Goal: Task Accomplishment & Management: Manage account settings

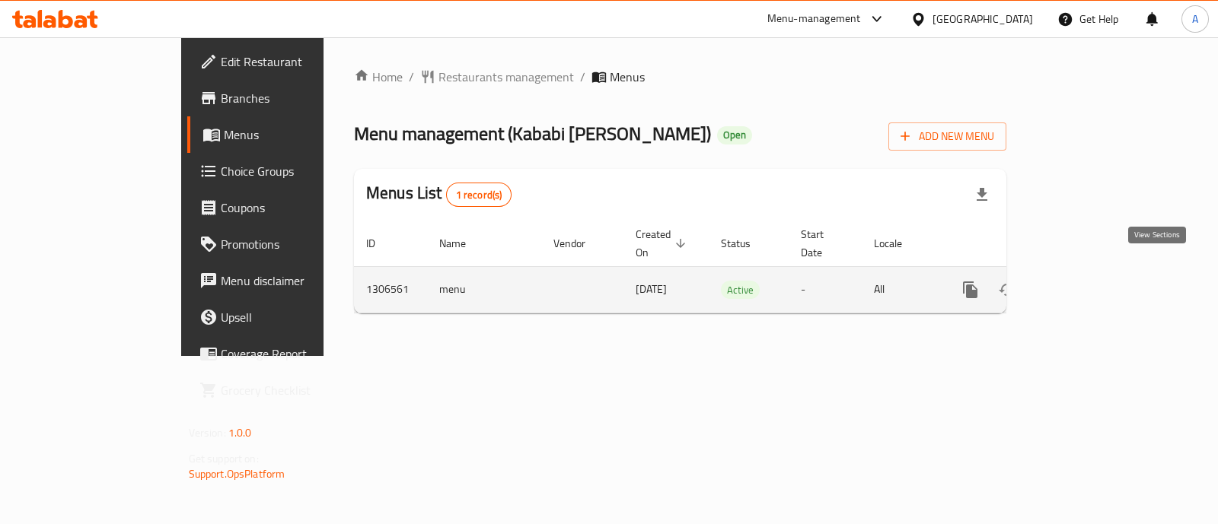
click at [1089, 281] on icon "enhanced table" at bounding box center [1080, 290] width 18 height 18
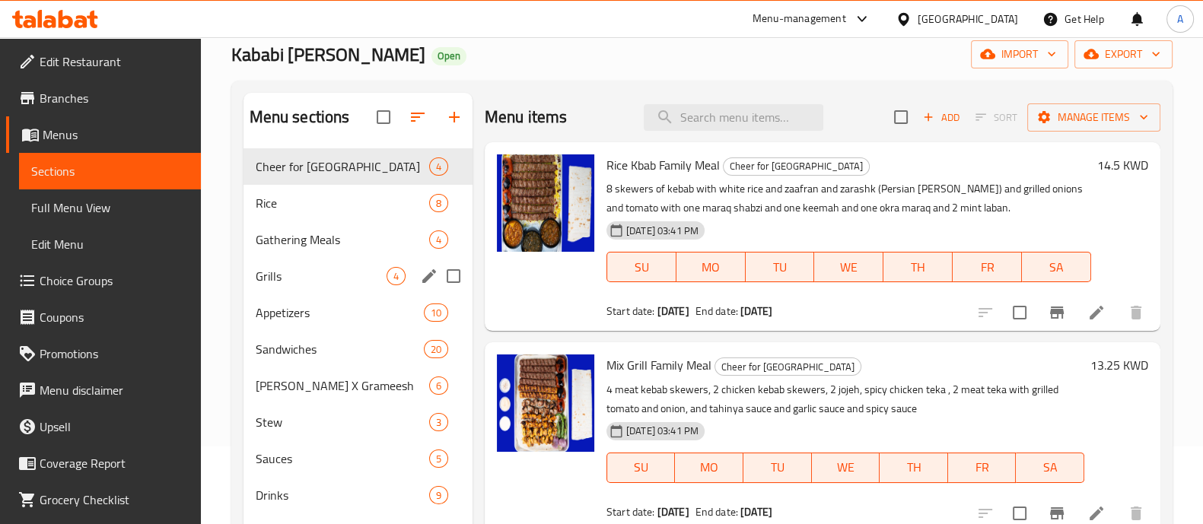
scroll to position [94, 0]
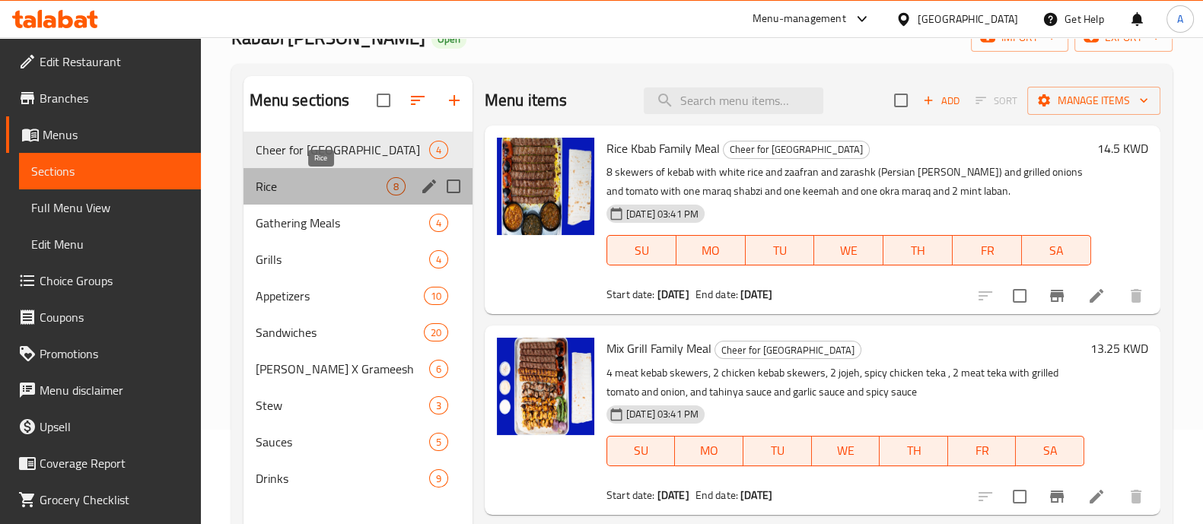
click at [272, 191] on span "Rice" at bounding box center [321, 186] width 131 height 18
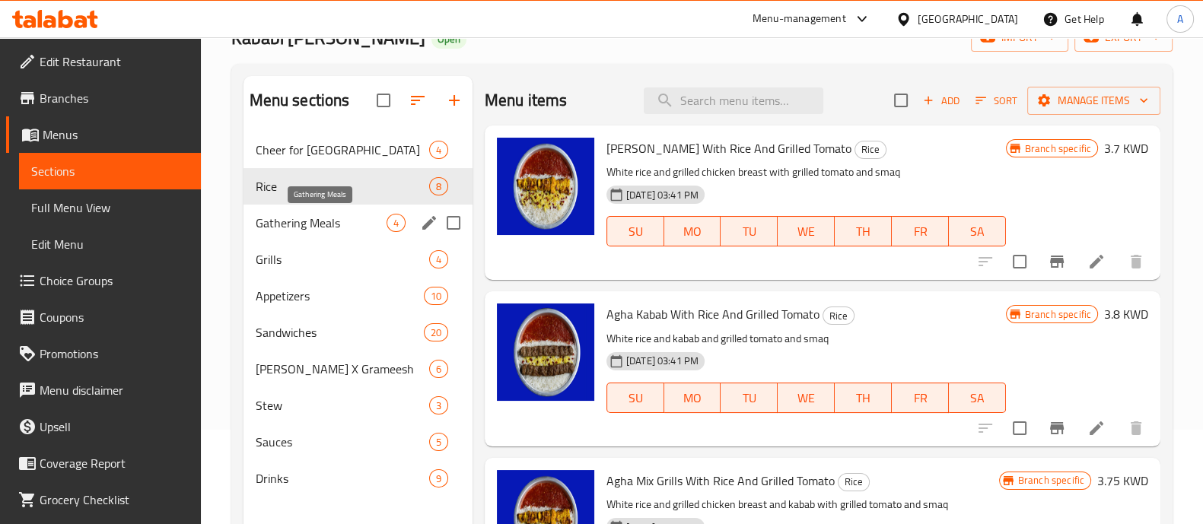
click at [284, 230] on span "Gathering Meals" at bounding box center [321, 223] width 131 height 18
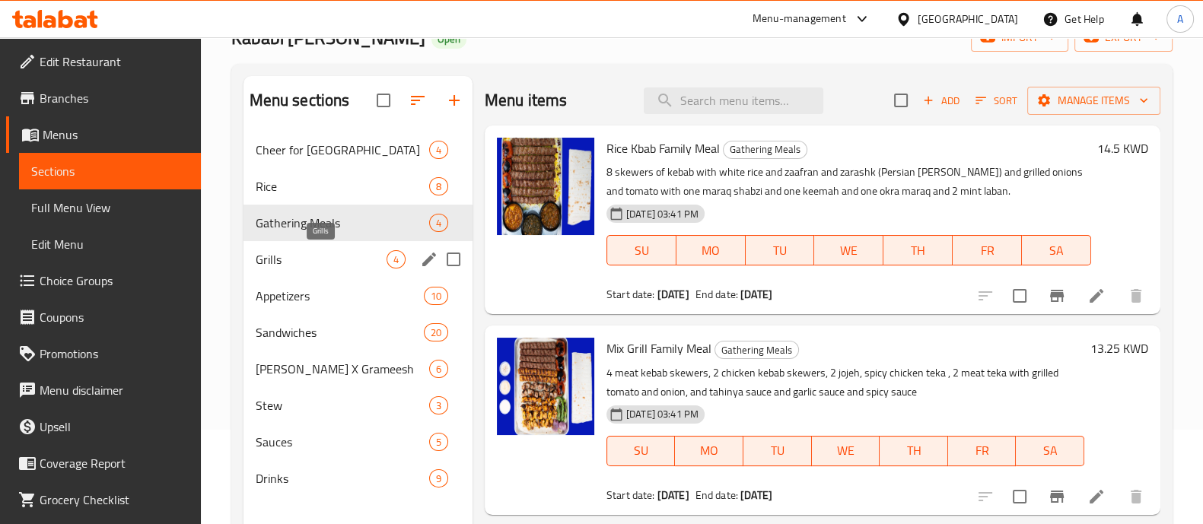
click at [290, 253] on span "Grills" at bounding box center [321, 259] width 131 height 18
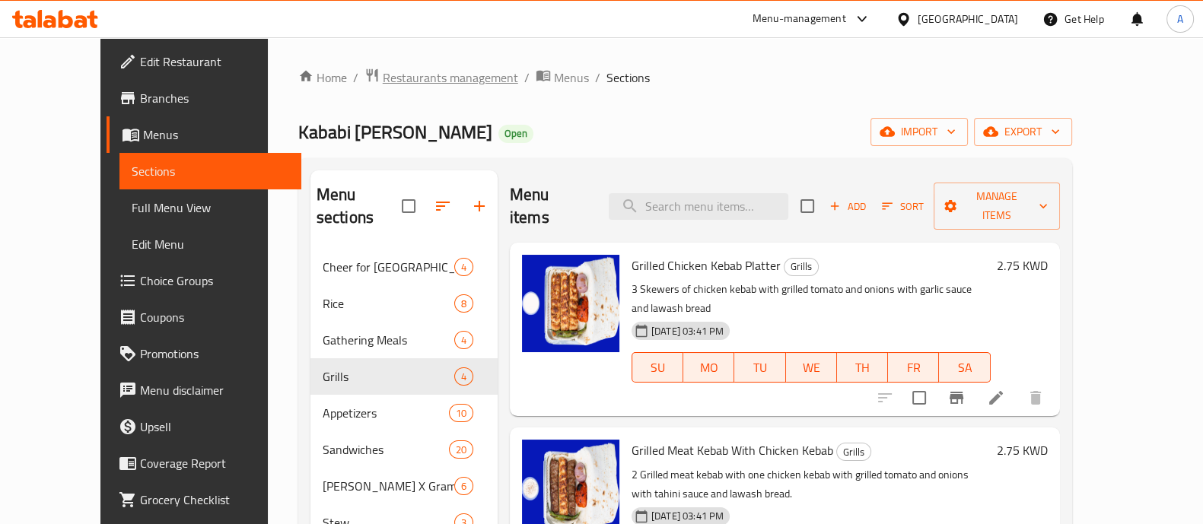
click at [384, 81] on span "Restaurants management" at bounding box center [450, 77] width 135 height 18
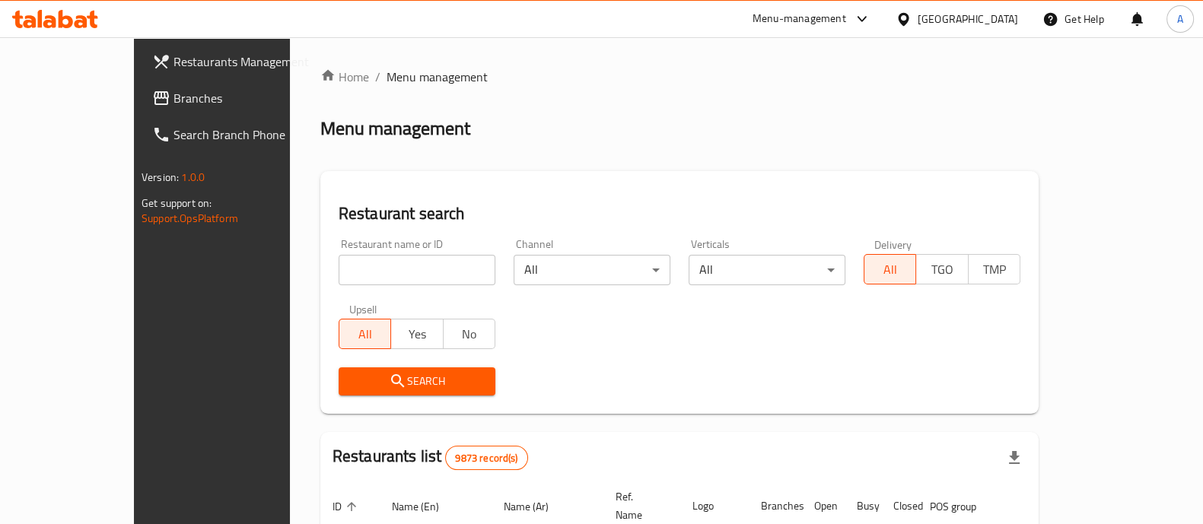
click at [346, 268] on input "search" at bounding box center [417, 270] width 157 height 30
click at [369, 381] on span "Search" at bounding box center [417, 381] width 132 height 19
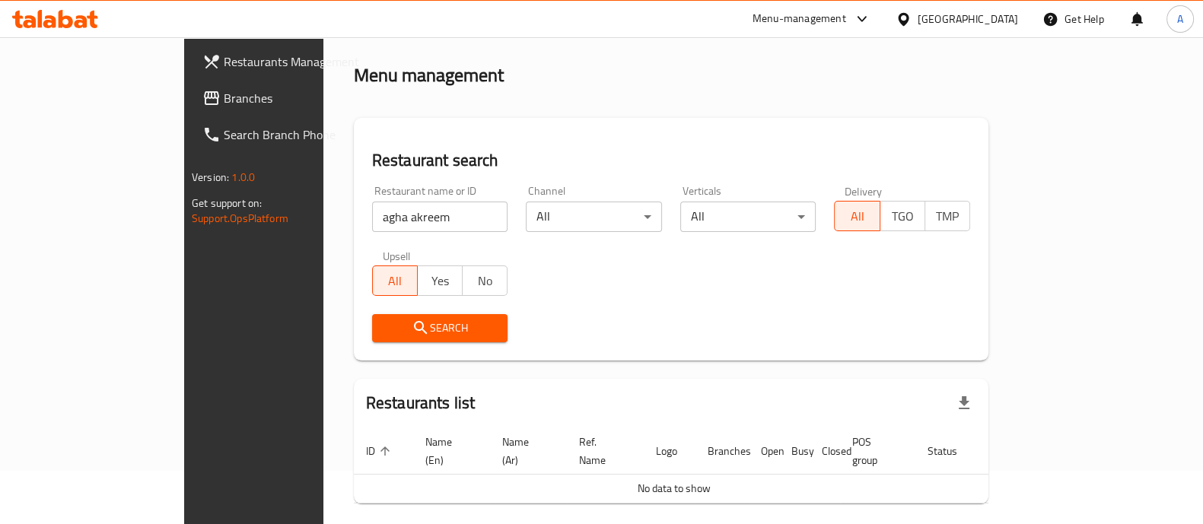
scroll to position [97, 0]
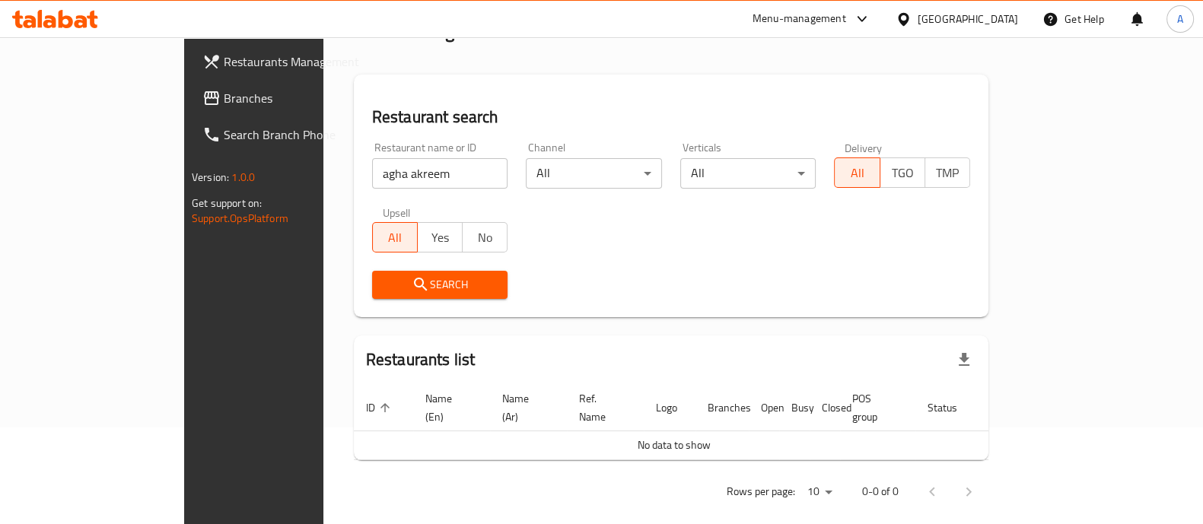
click at [372, 175] on input "agha akreem" at bounding box center [440, 173] width 136 height 30
click at [403, 282] on span "Search" at bounding box center [440, 284] width 112 height 19
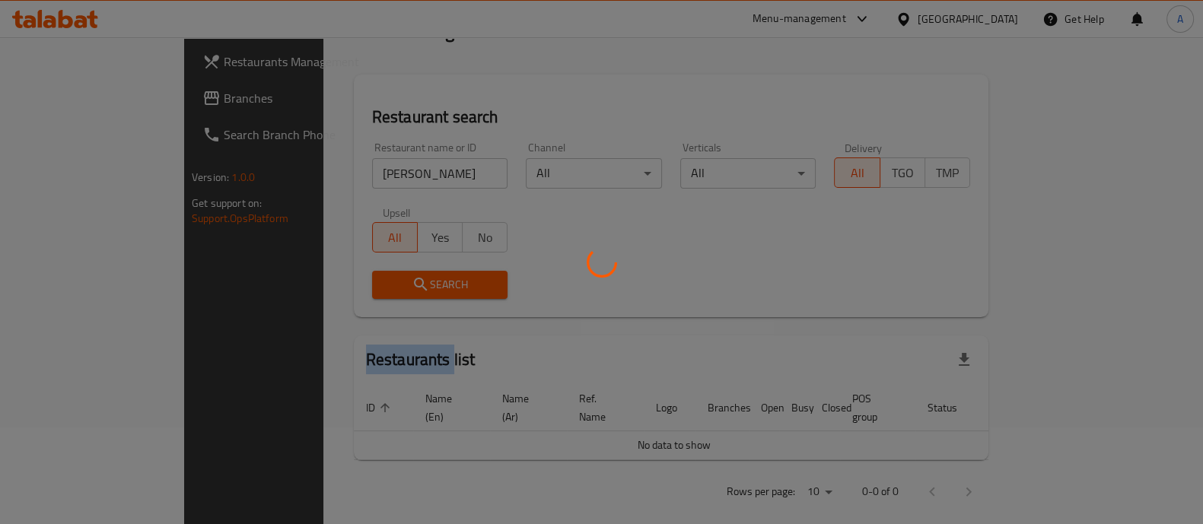
click at [403, 282] on div at bounding box center [601, 262] width 1203 height 524
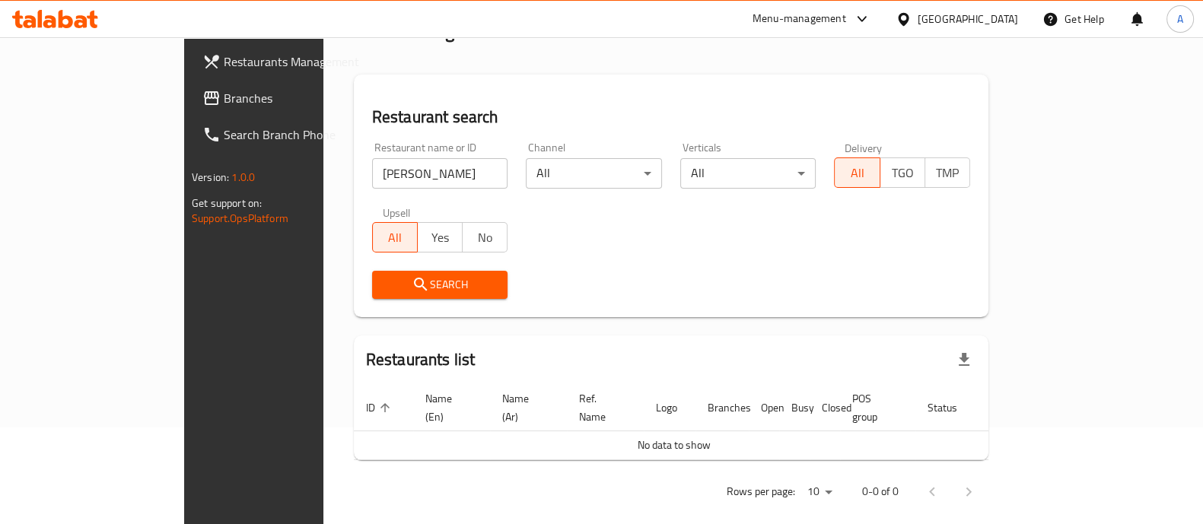
click at [372, 177] on input "[PERSON_NAME]" at bounding box center [440, 173] width 136 height 30
type input "[PERSON_NAME]"
click button "Search" at bounding box center [440, 285] width 136 height 28
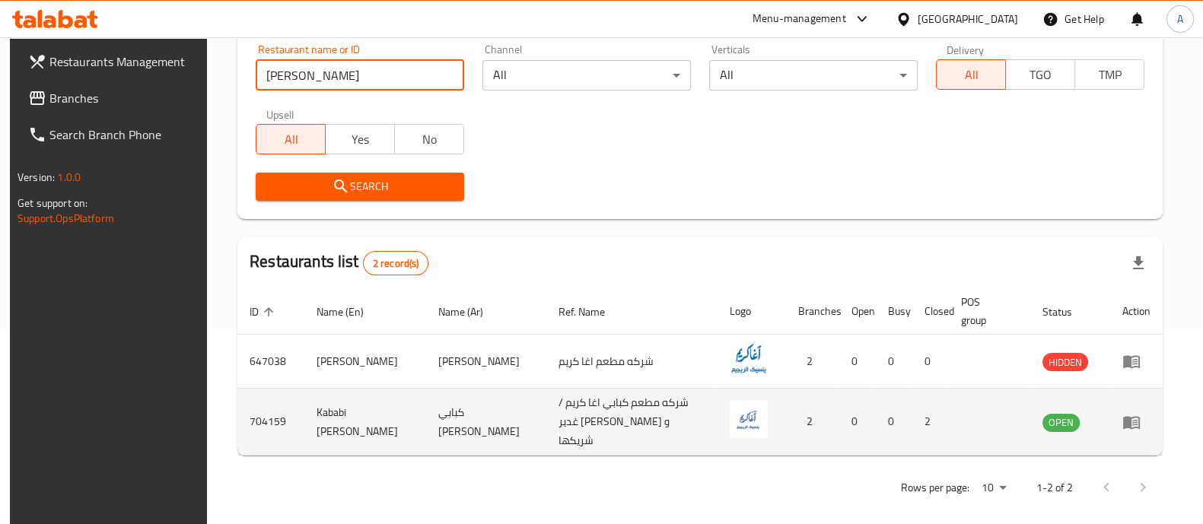
scroll to position [196, 0]
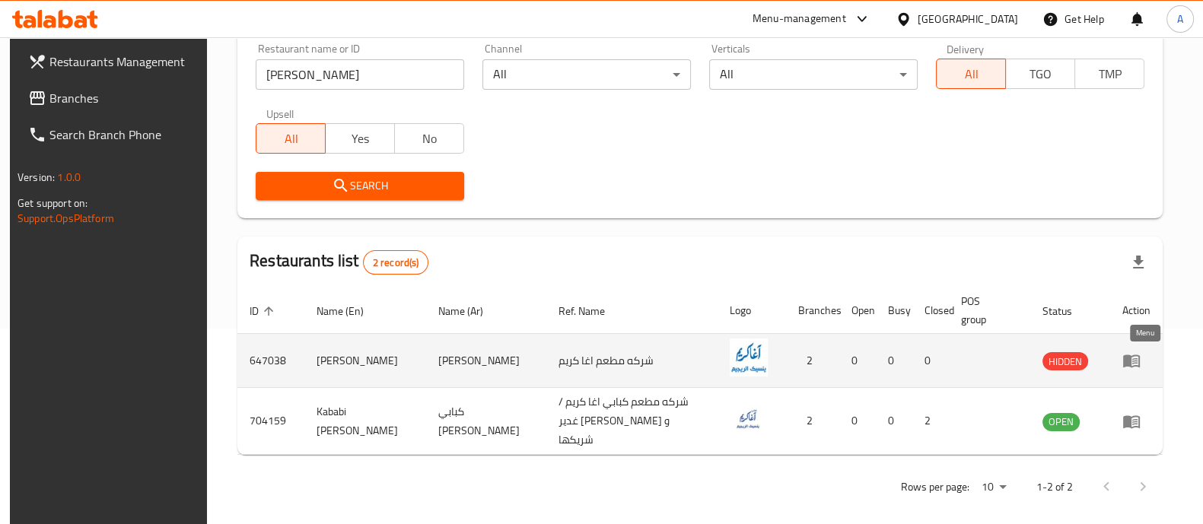
click at [1141, 358] on icon "enhanced table" at bounding box center [1132, 361] width 18 height 18
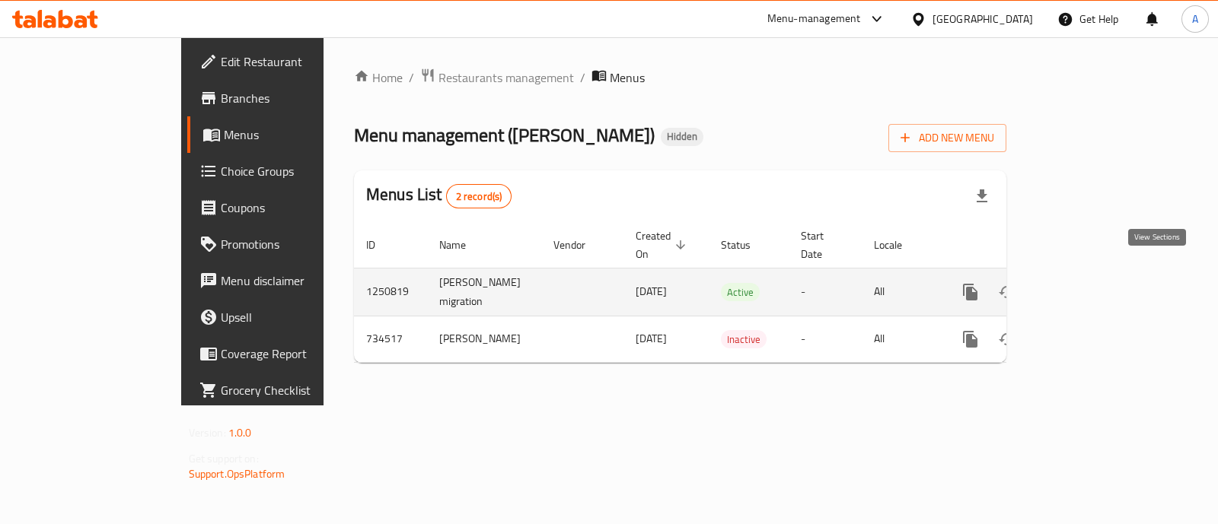
click at [1089, 283] on icon "enhanced table" at bounding box center [1080, 292] width 18 height 18
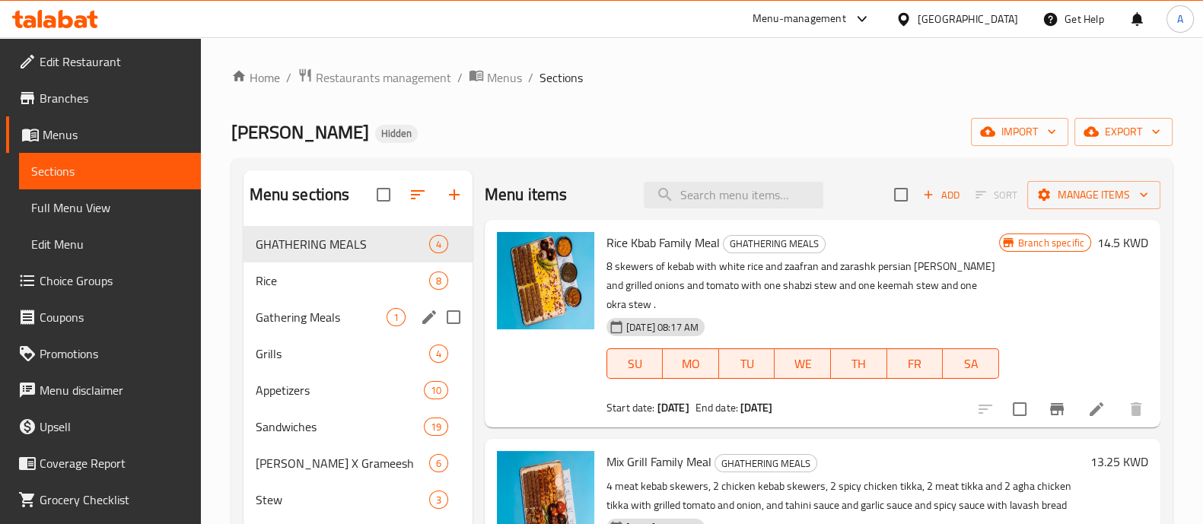
scroll to position [94, 0]
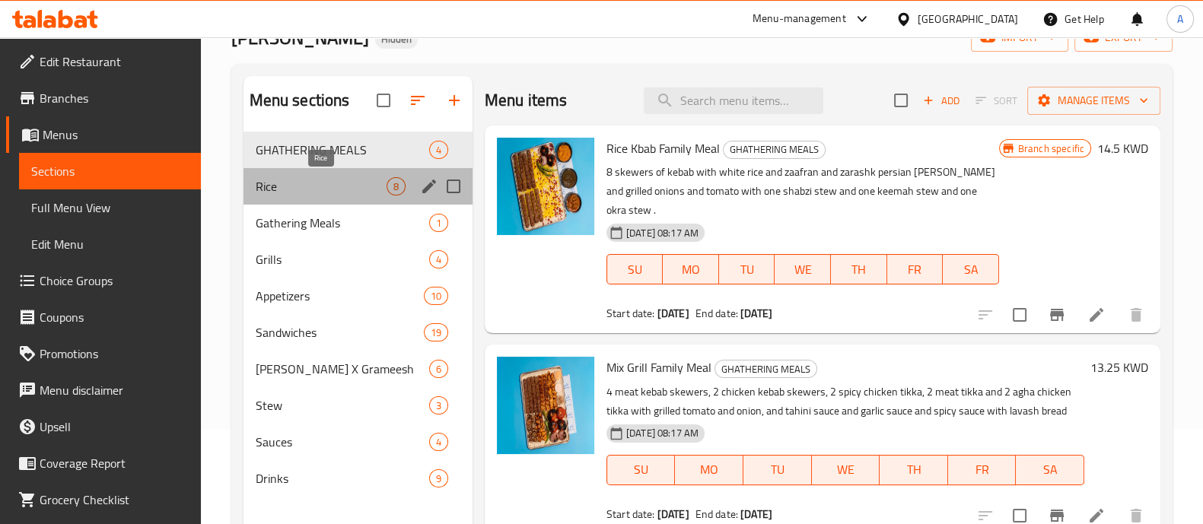
click at [283, 177] on span "Rice" at bounding box center [321, 186] width 131 height 18
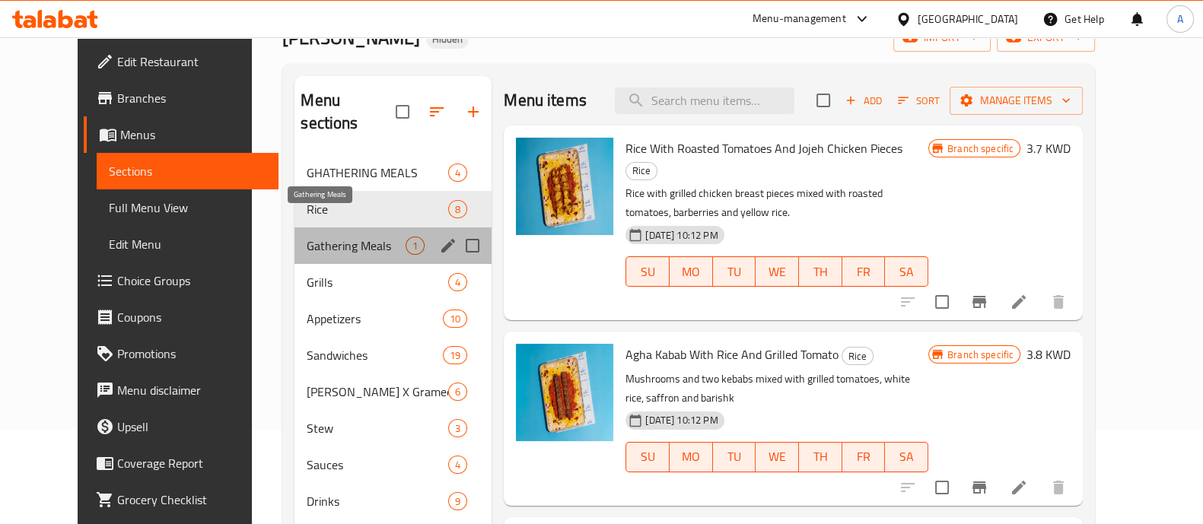
click at [346, 237] on span "Gathering Meals" at bounding box center [356, 246] width 99 height 18
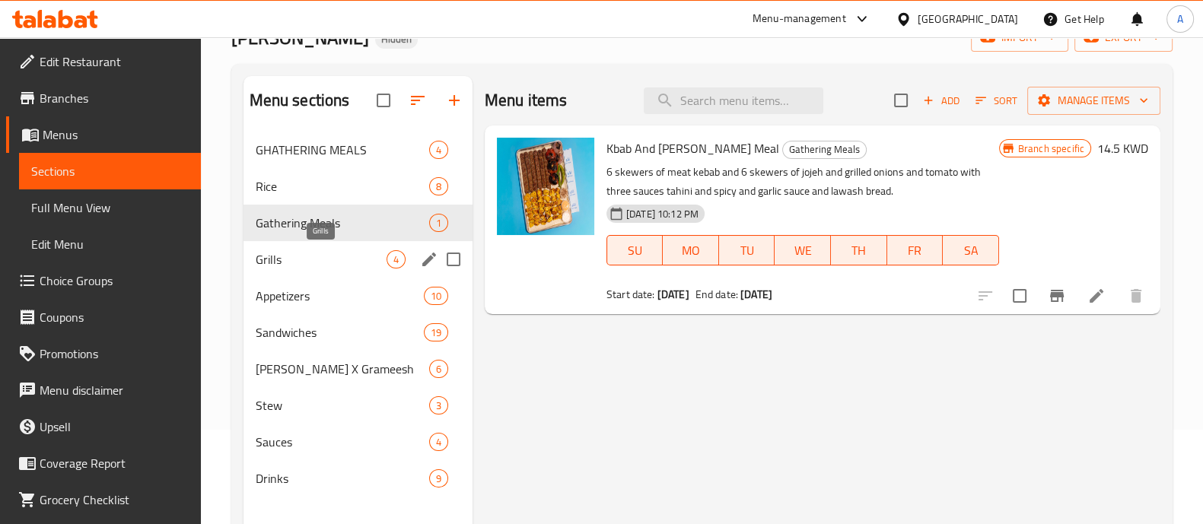
click at [306, 258] on span "Grills" at bounding box center [321, 259] width 131 height 18
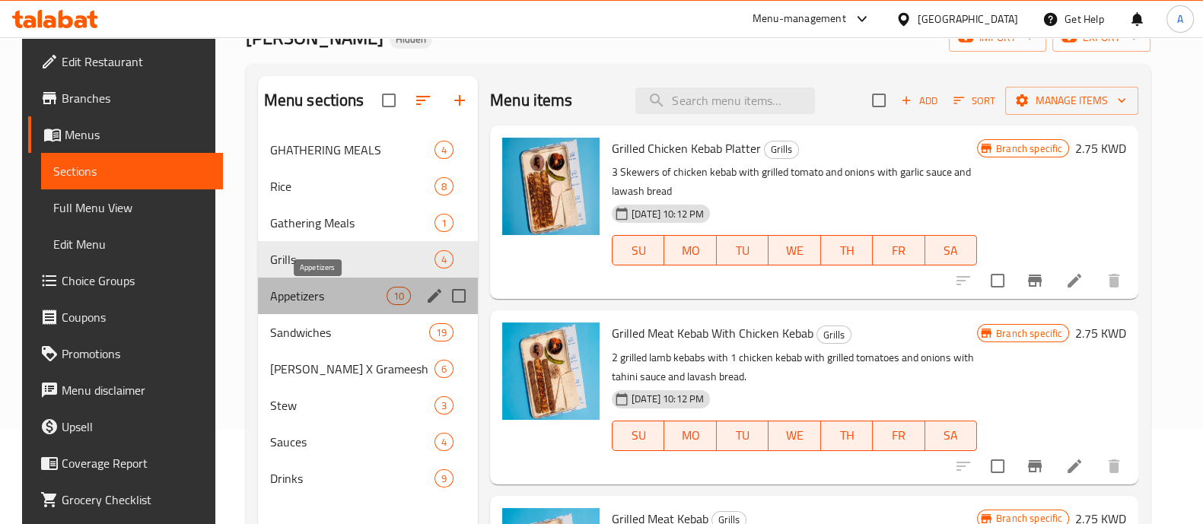
click at [322, 293] on span "Appetizers" at bounding box center [328, 296] width 116 height 18
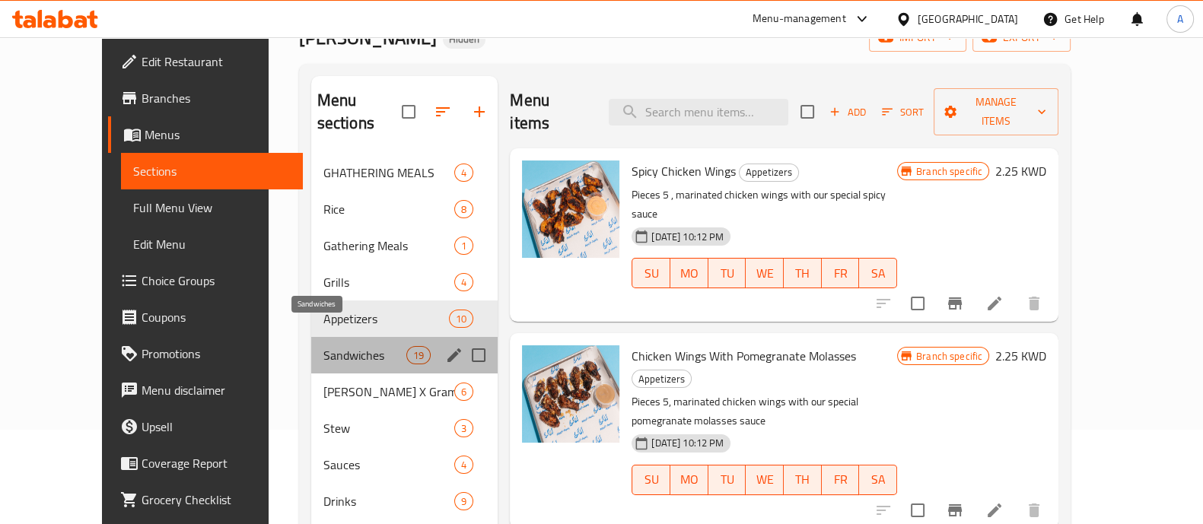
click at [323, 346] on span "Sandwiches" at bounding box center [364, 355] width 83 height 18
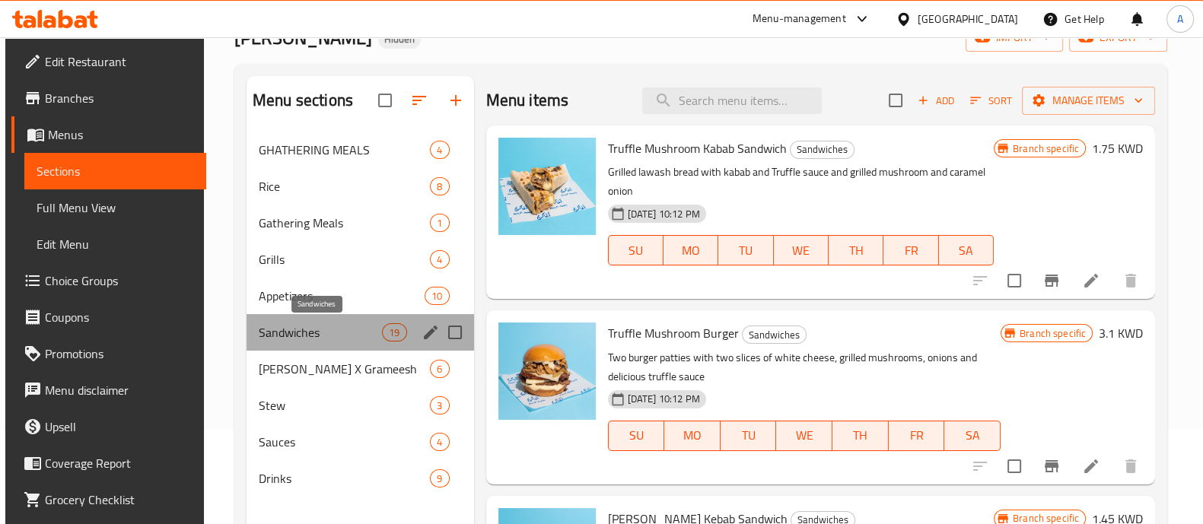
click at [335, 333] on span "Sandwiches" at bounding box center [320, 332] width 123 height 18
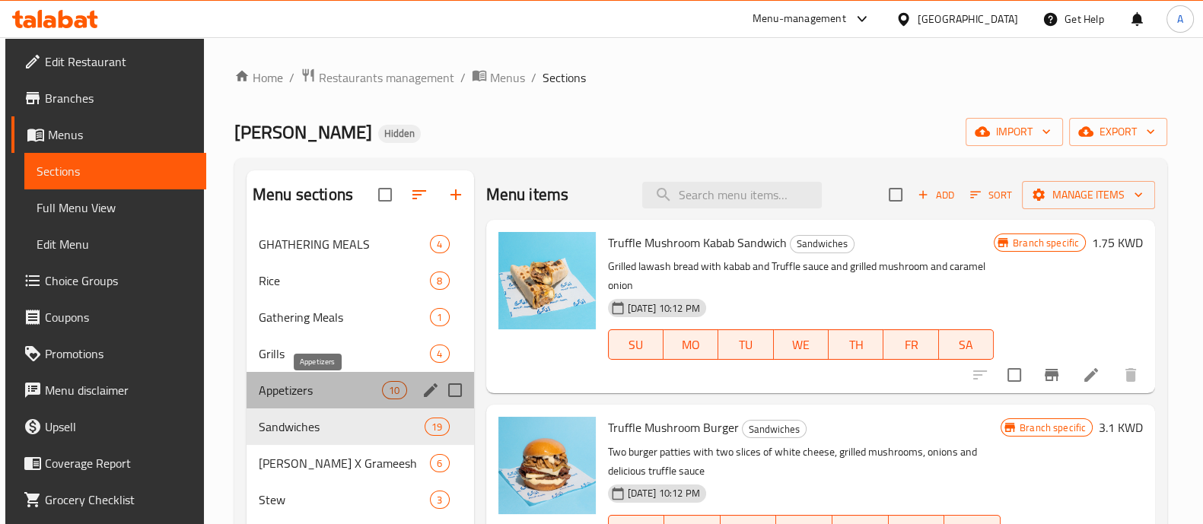
click at [312, 397] on span "Appetizers" at bounding box center [320, 390] width 123 height 18
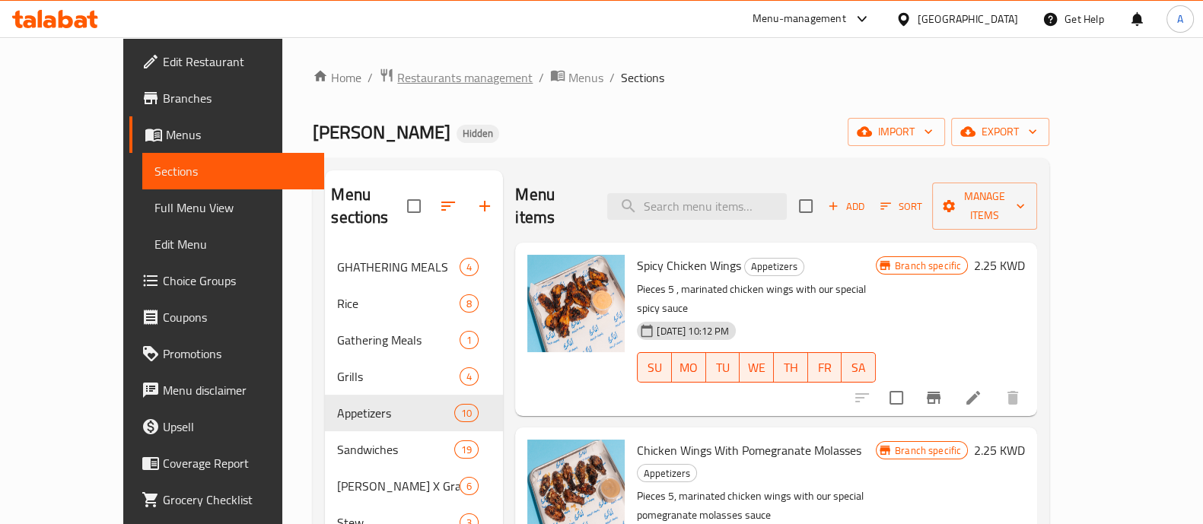
click at [397, 68] on span "Restaurants management" at bounding box center [464, 77] width 135 height 18
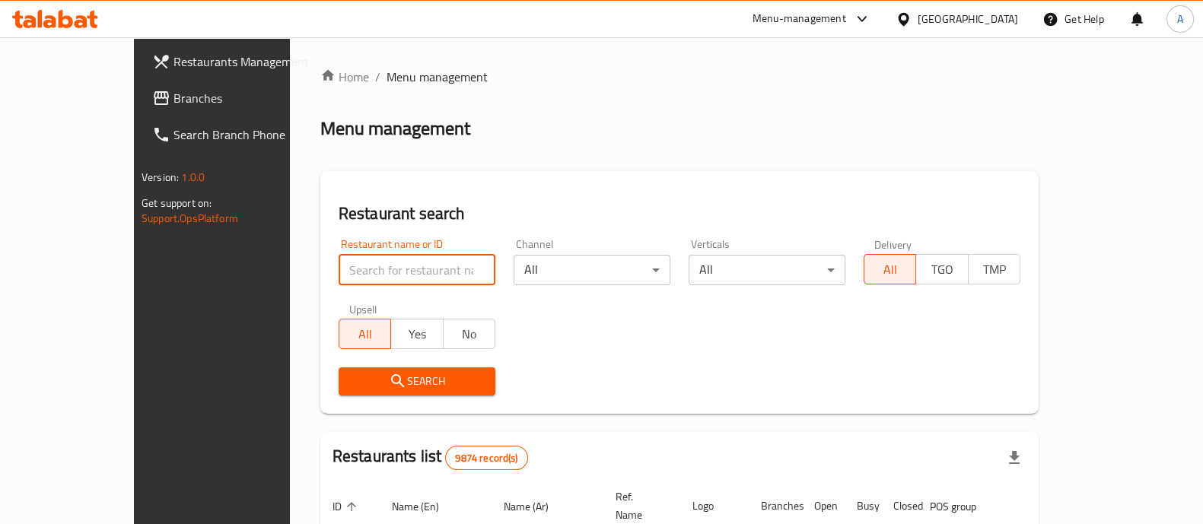
click at [350, 260] on input "search" at bounding box center [417, 270] width 157 height 30
type input "agha k"
click button "Search" at bounding box center [417, 382] width 157 height 28
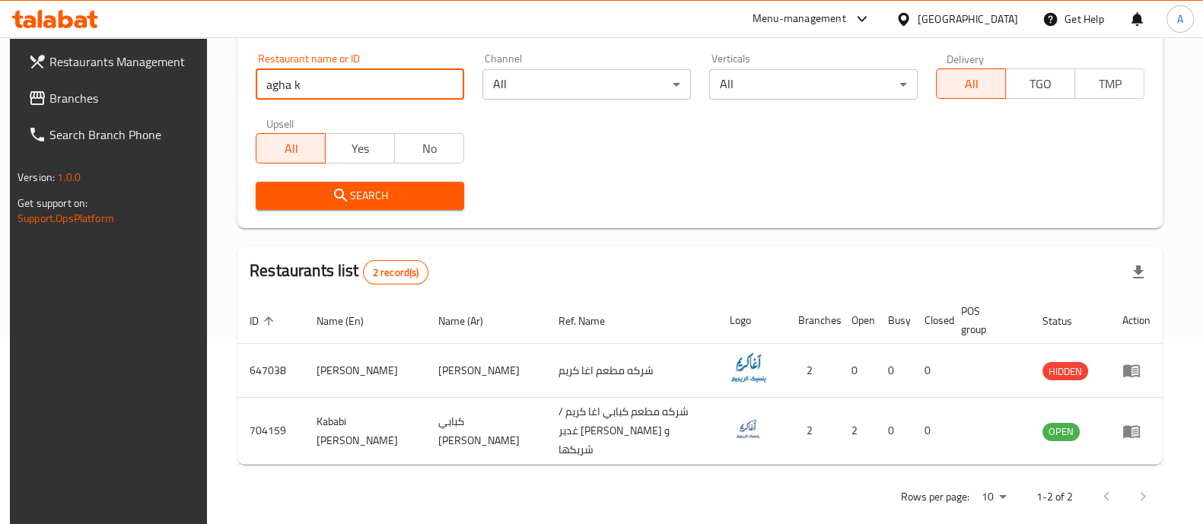
scroll to position [196, 0]
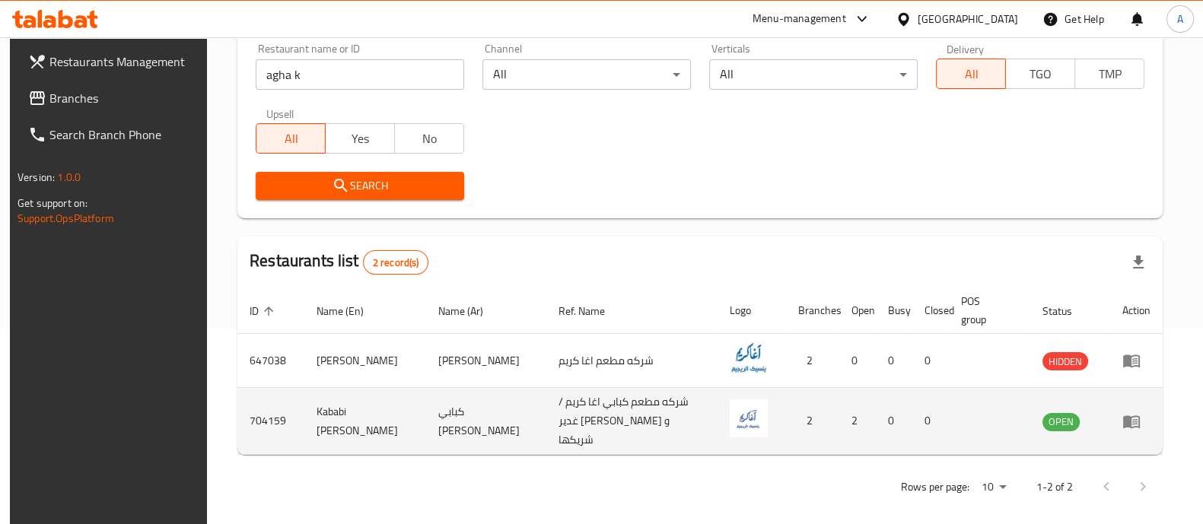
click at [255, 415] on td "704159" at bounding box center [270, 421] width 67 height 67
copy td "704159"
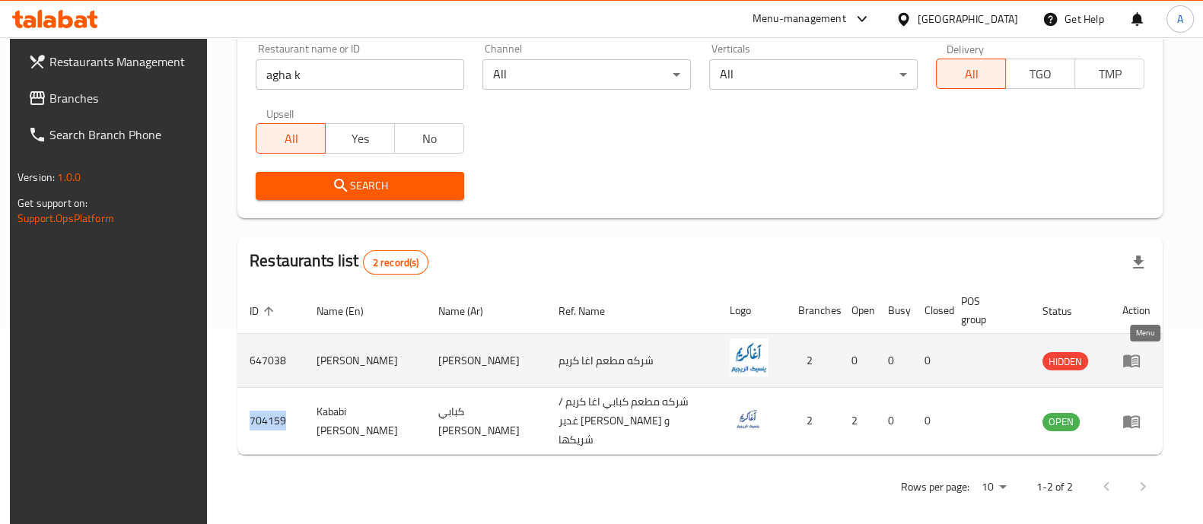
click at [1140, 367] on icon "enhanced table" at bounding box center [1131, 361] width 17 height 13
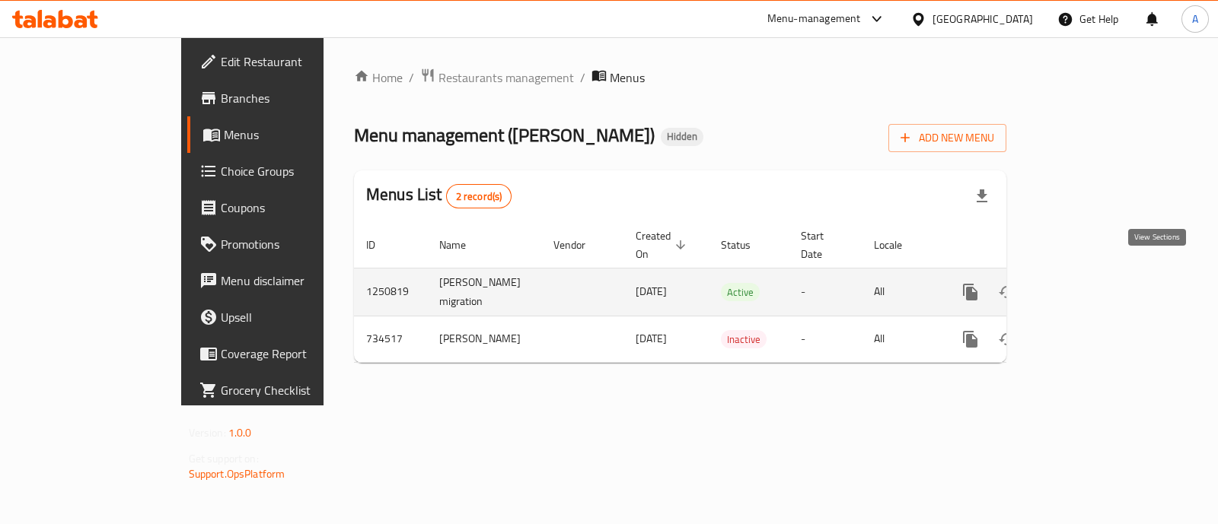
click at [1089, 283] on icon "enhanced table" at bounding box center [1080, 292] width 18 height 18
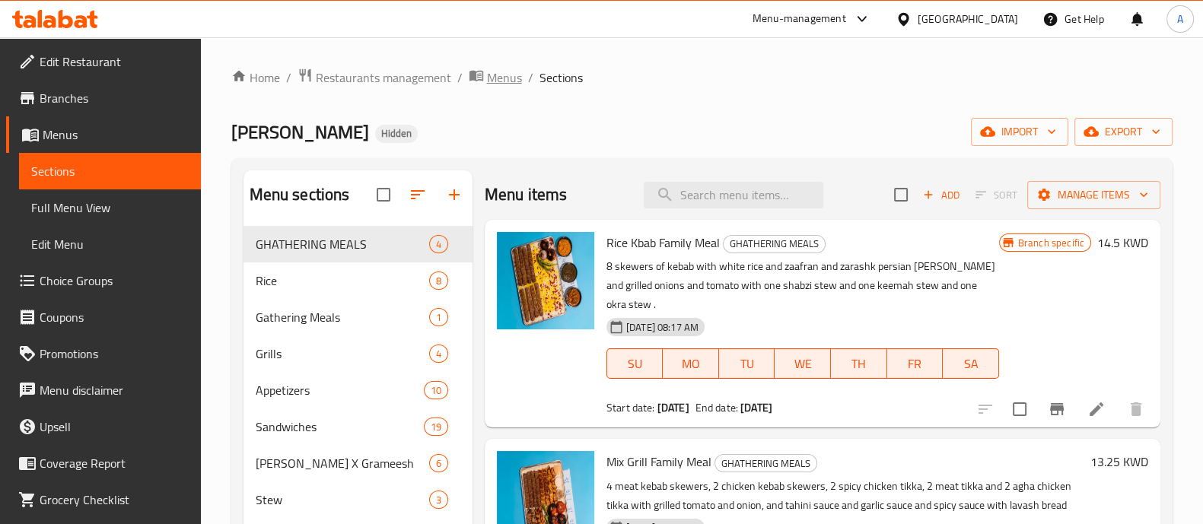
click at [495, 78] on span "Menus" at bounding box center [504, 77] width 35 height 18
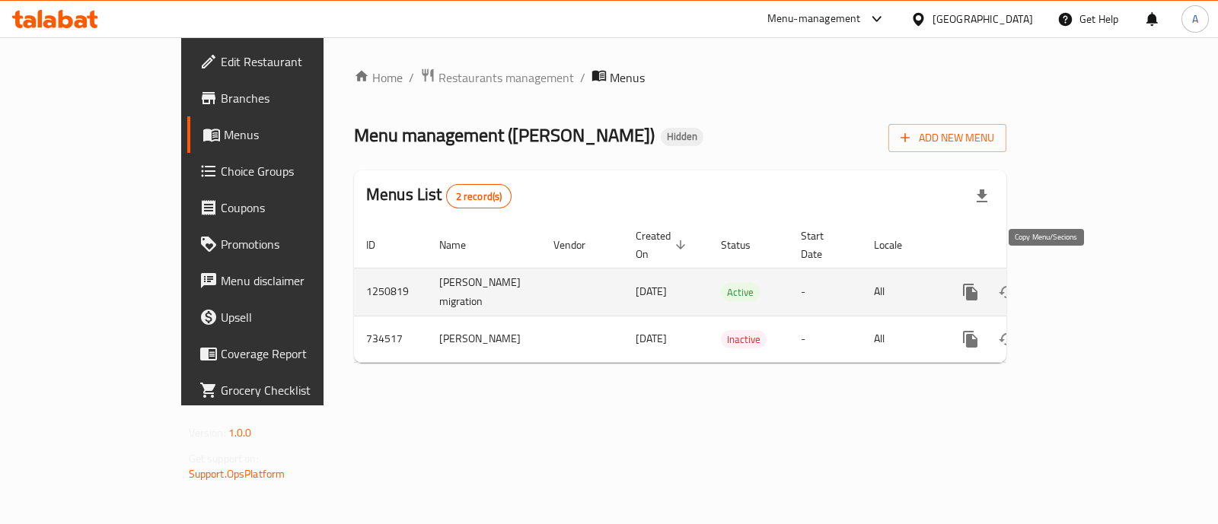
click at [977, 284] on icon "more" at bounding box center [970, 292] width 14 height 17
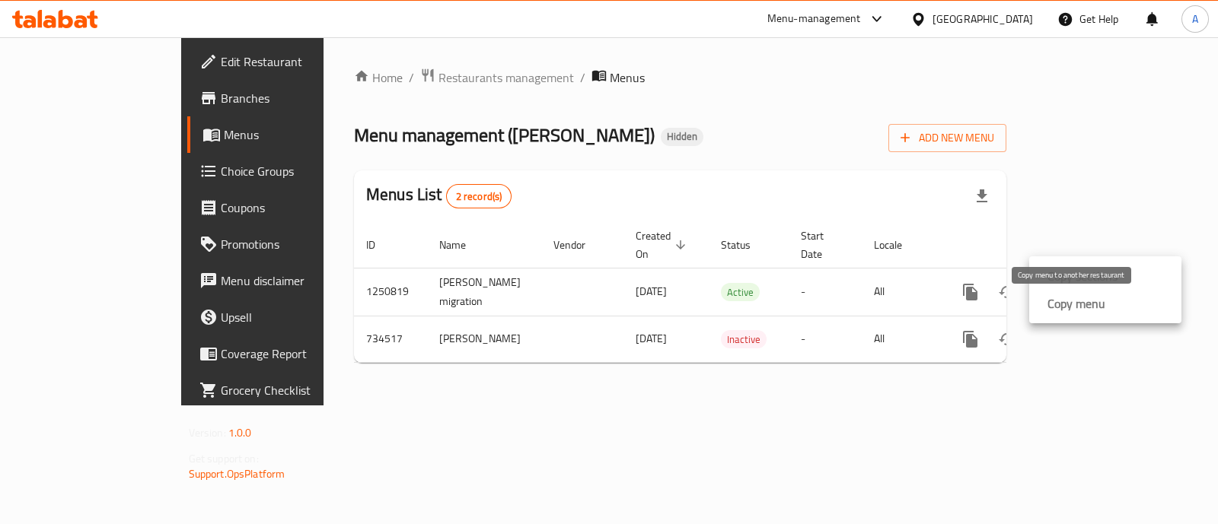
click at [1094, 306] on strong "Copy menu" at bounding box center [1076, 304] width 58 height 18
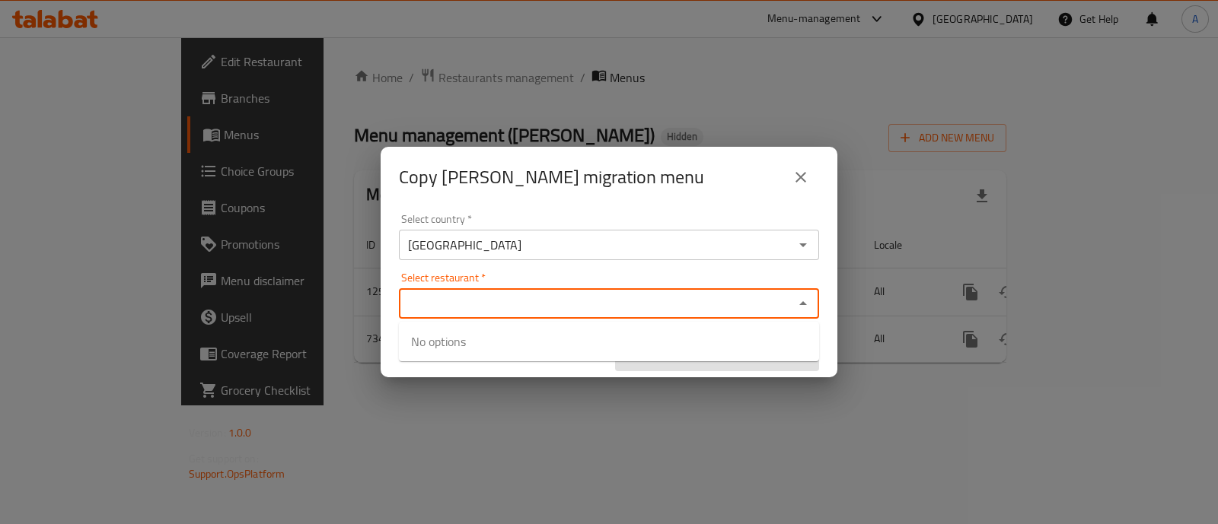
click at [471, 302] on input "Select restaurant   *" at bounding box center [596, 303] width 386 height 21
paste input "704159"
type input "704159"
click at [390, 358] on div "Select country   * [GEOGRAPHIC_DATA] Select country * Select restaurant   * Sel…" at bounding box center [609, 293] width 457 height 170
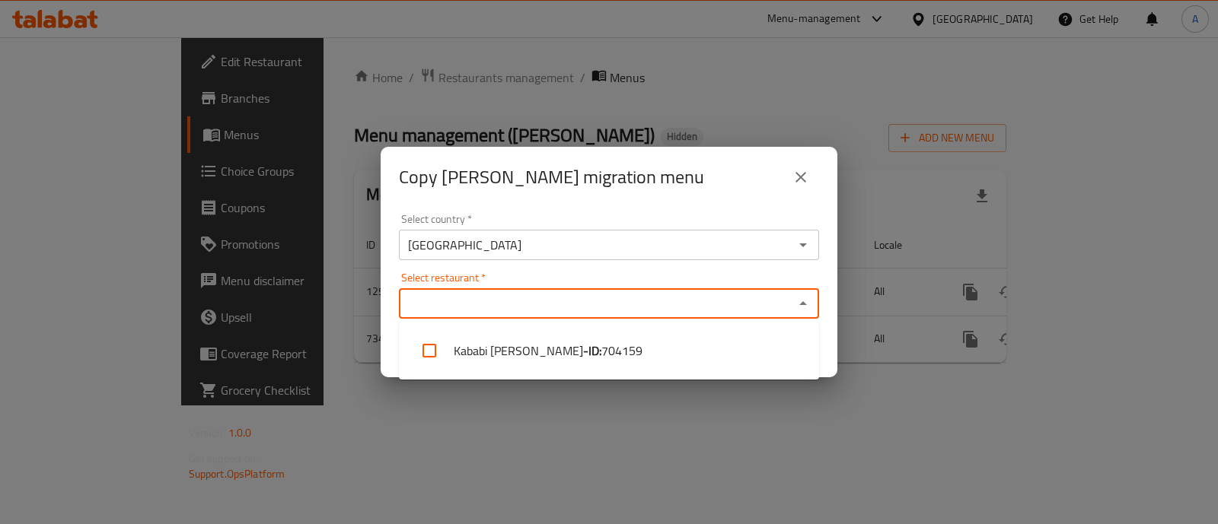
click at [481, 303] on input "Select restaurant   *" at bounding box center [596, 303] width 386 height 21
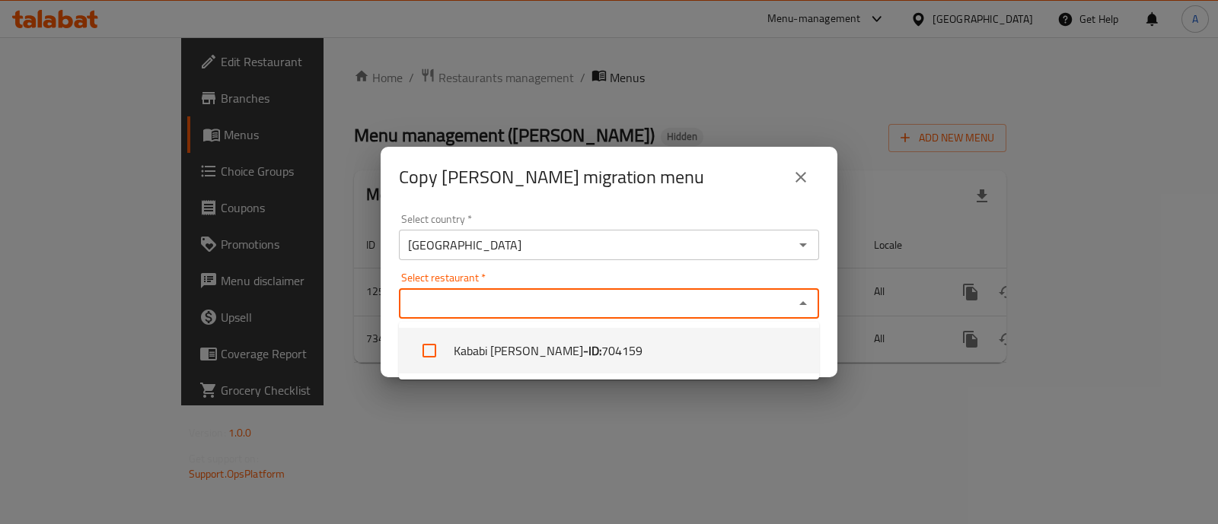
click at [426, 350] on input "checkbox" at bounding box center [429, 351] width 37 height 37
checkbox input "true"
click at [912, 394] on div "Copy [PERSON_NAME] migration menu Select country   * [GEOGRAPHIC_DATA] Select c…" at bounding box center [609, 262] width 1218 height 524
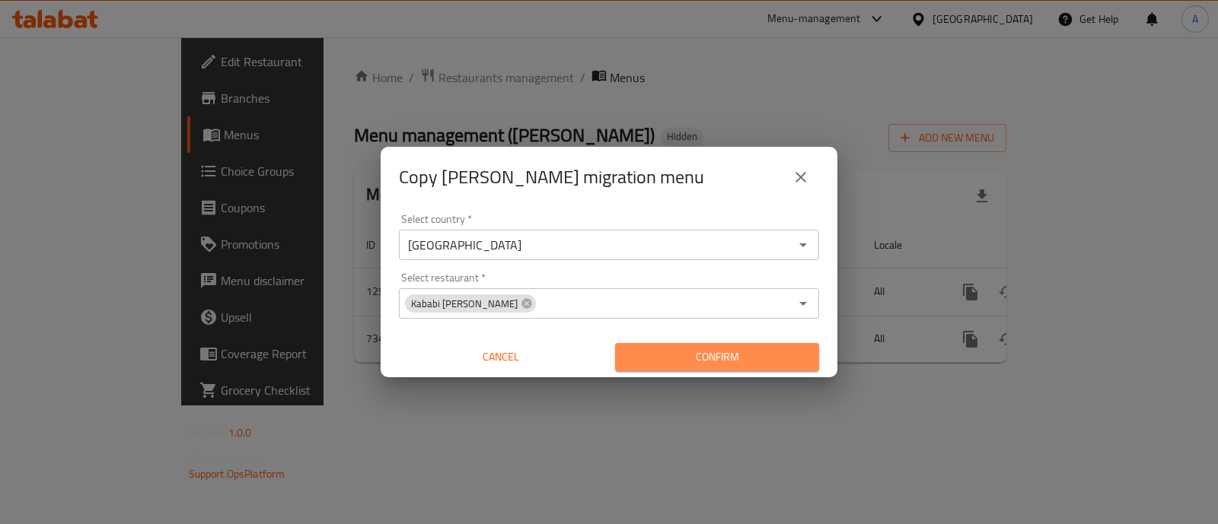
click at [700, 365] on span "Confirm" at bounding box center [717, 357] width 180 height 19
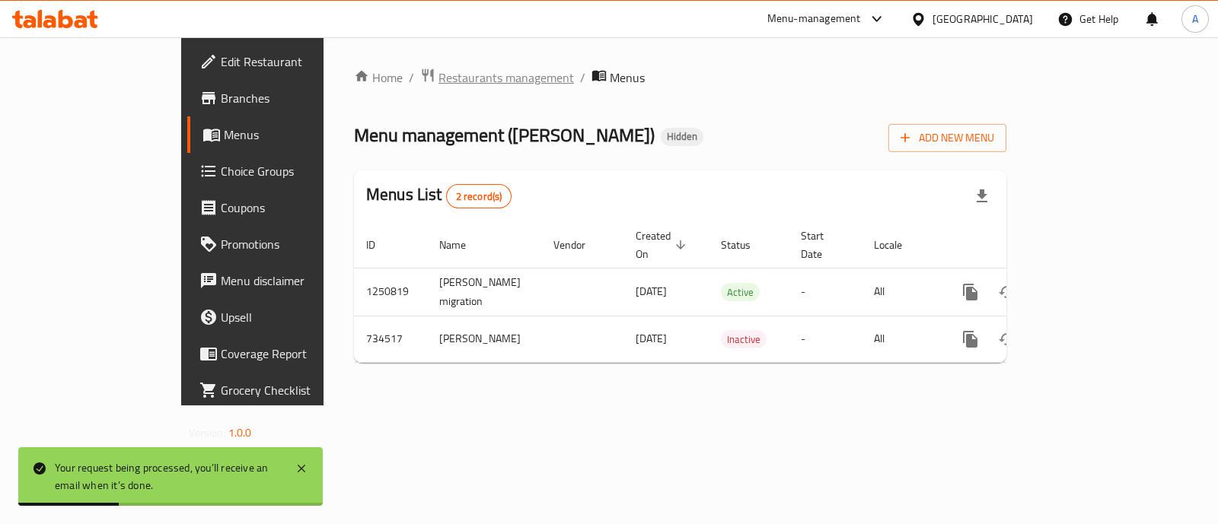
click at [438, 77] on span "Restaurants management" at bounding box center [505, 77] width 135 height 18
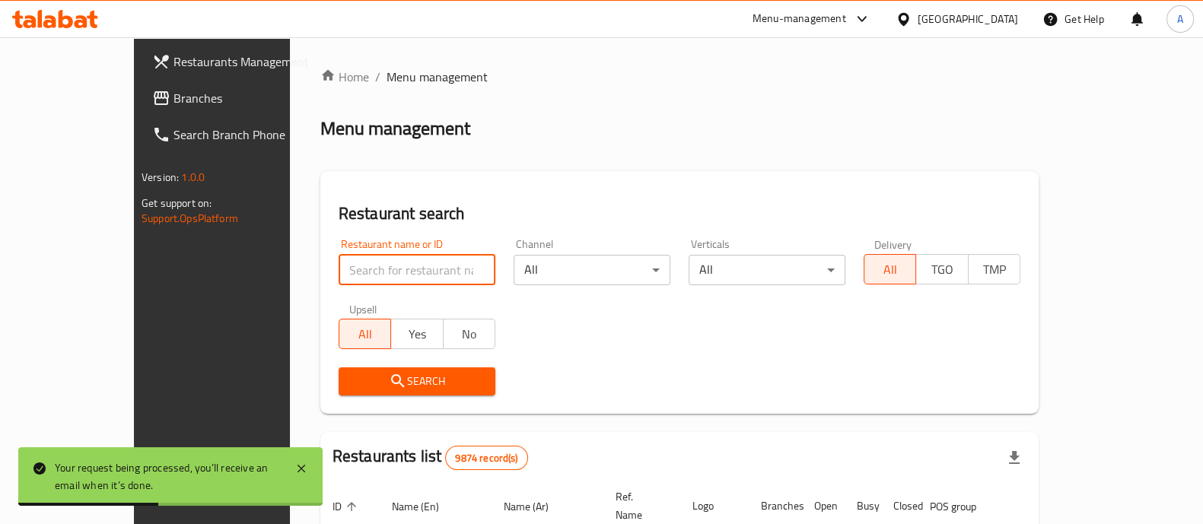
click at [339, 270] on input "search" at bounding box center [417, 270] width 157 height 30
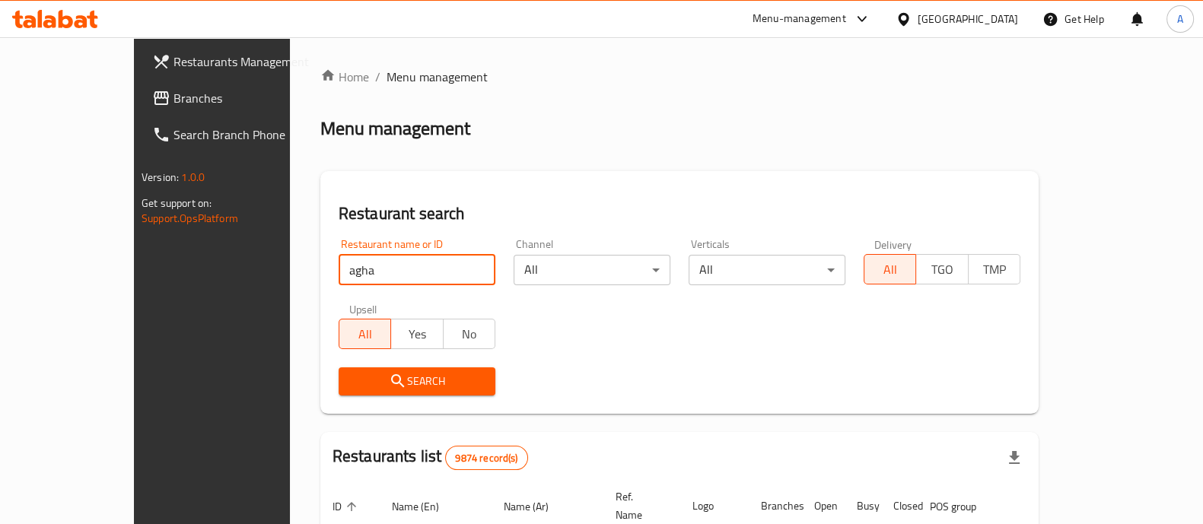
type input "agha k"
click at [359, 380] on span "Search" at bounding box center [417, 381] width 132 height 19
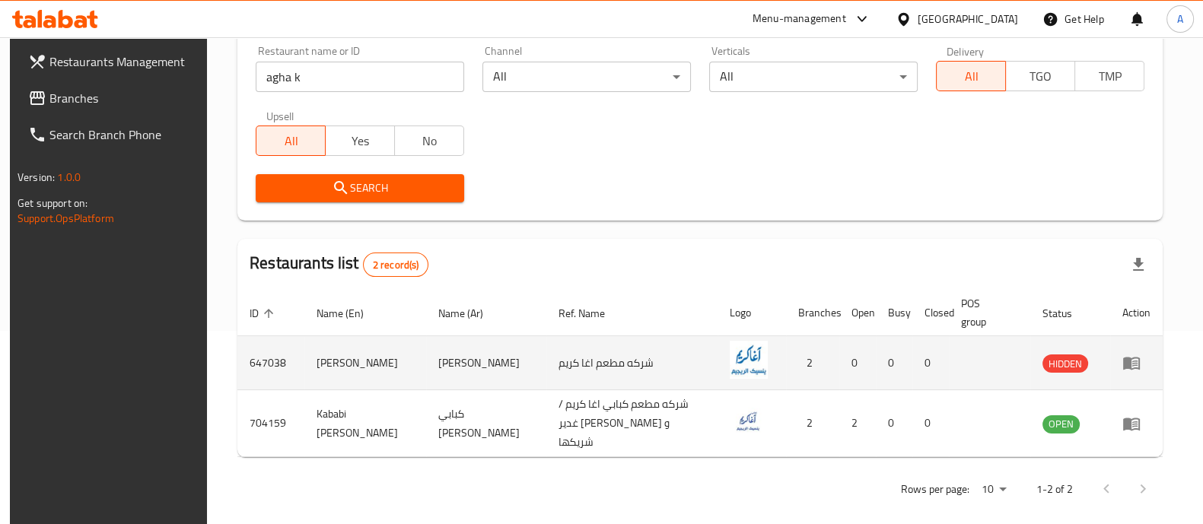
scroll to position [196, 0]
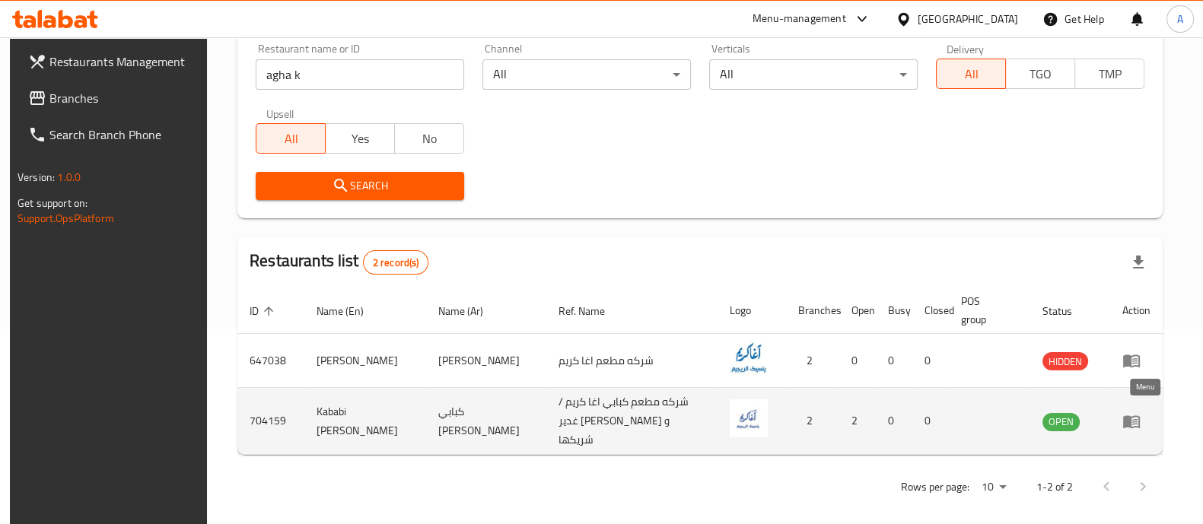
click at [1139, 416] on icon "enhanced table" at bounding box center [1131, 422] width 17 height 13
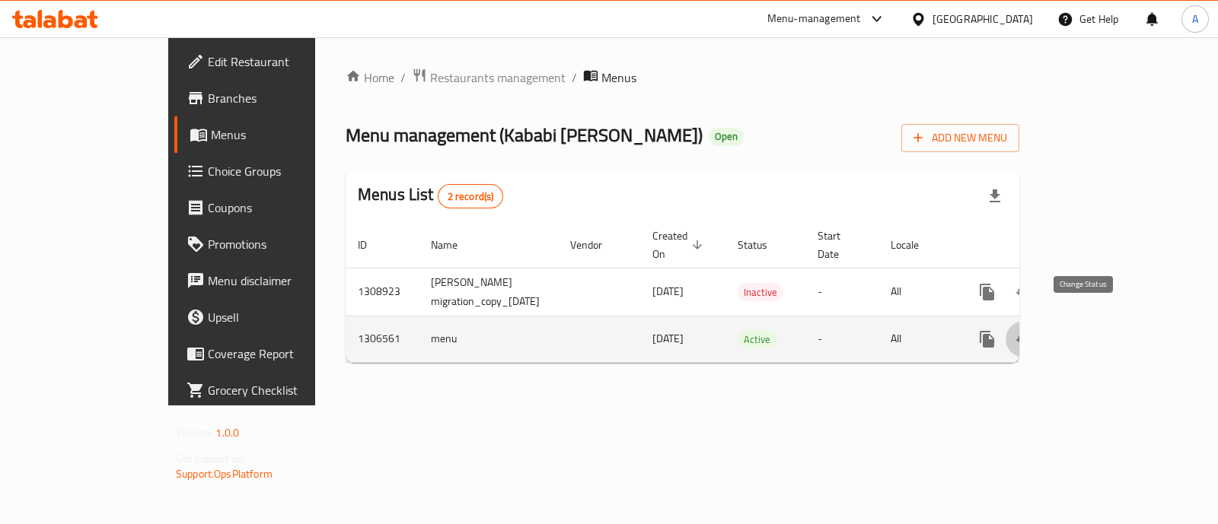
click at [1032, 333] on icon "enhanced table" at bounding box center [1023, 339] width 17 height 12
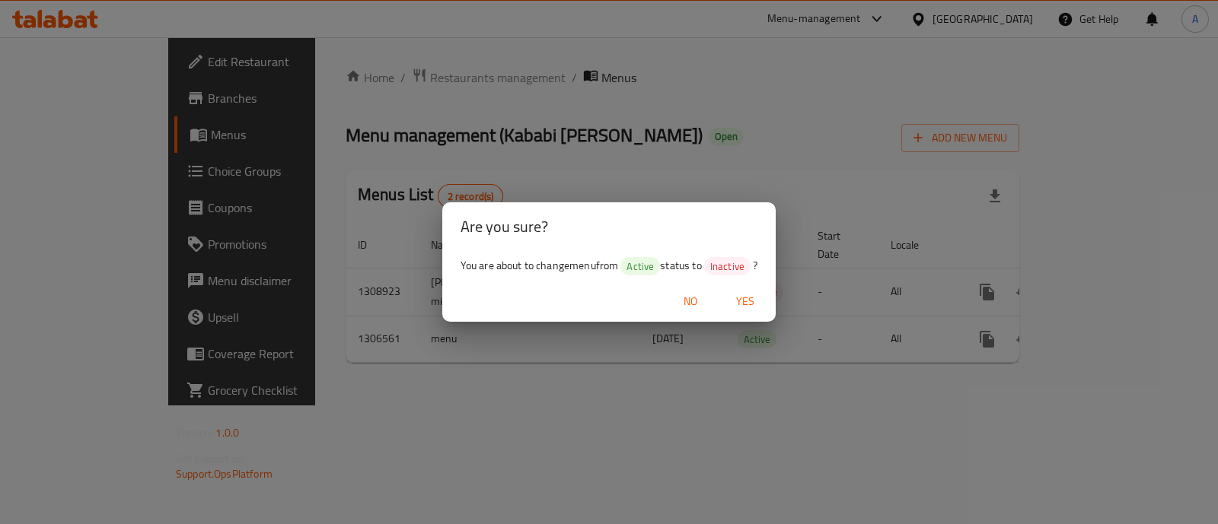
click at [753, 302] on span "Yes" at bounding box center [745, 301] width 37 height 19
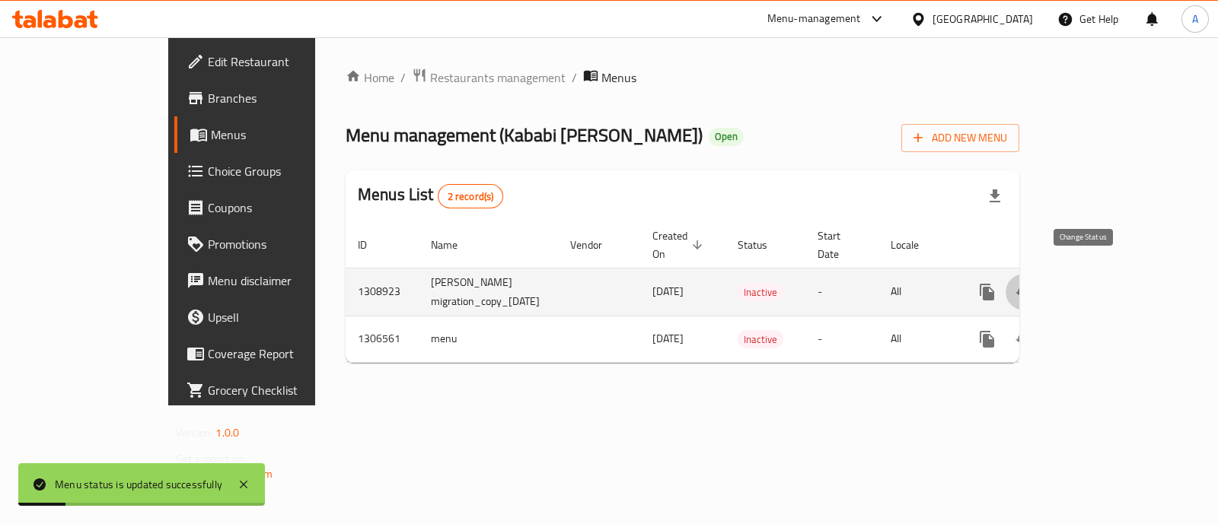
click at [1033, 283] on icon "enhanced table" at bounding box center [1023, 292] width 18 height 18
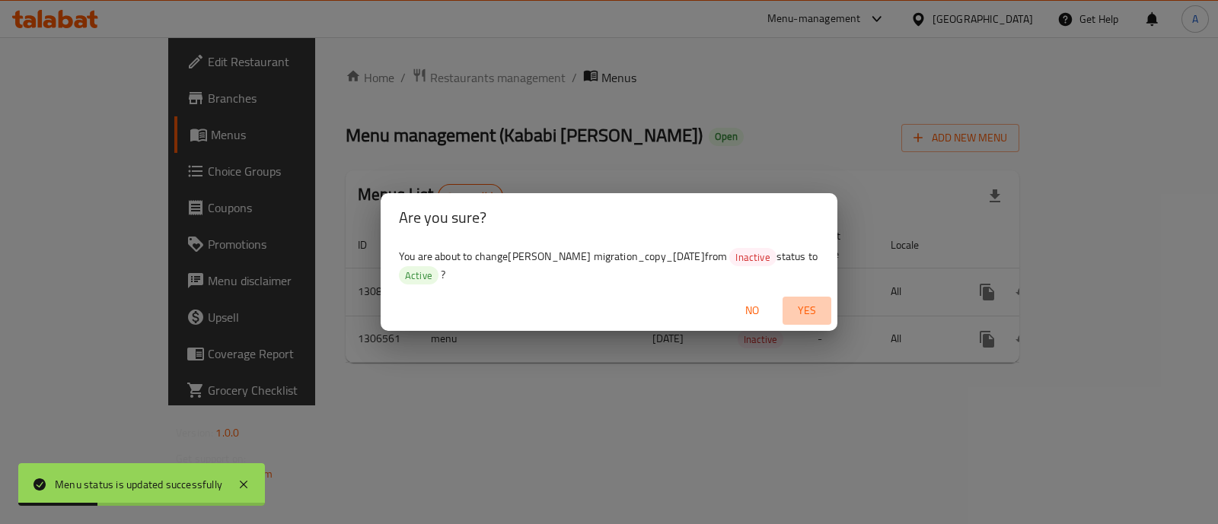
click at [804, 303] on span "Yes" at bounding box center [806, 310] width 37 height 19
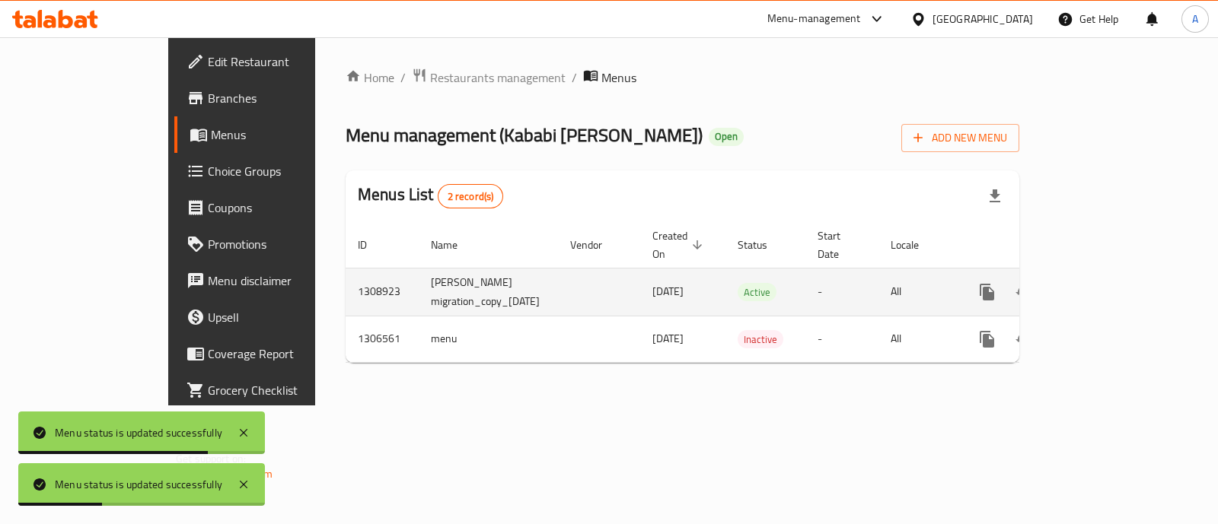
click at [1104, 285] on icon "enhanced table" at bounding box center [1097, 292] width 14 height 14
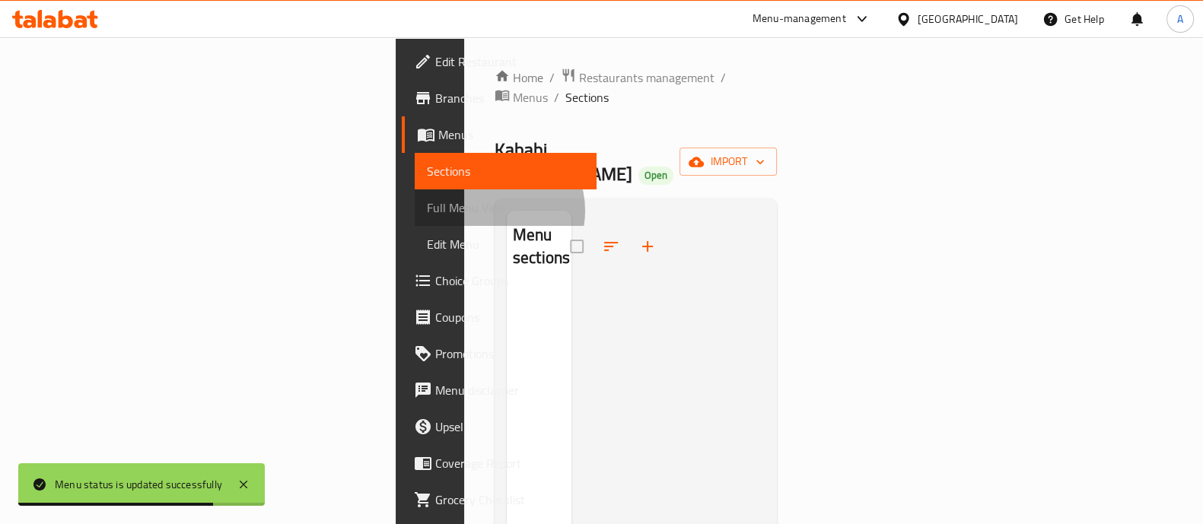
click at [427, 211] on span "Full Menu View" at bounding box center [506, 208] width 158 height 18
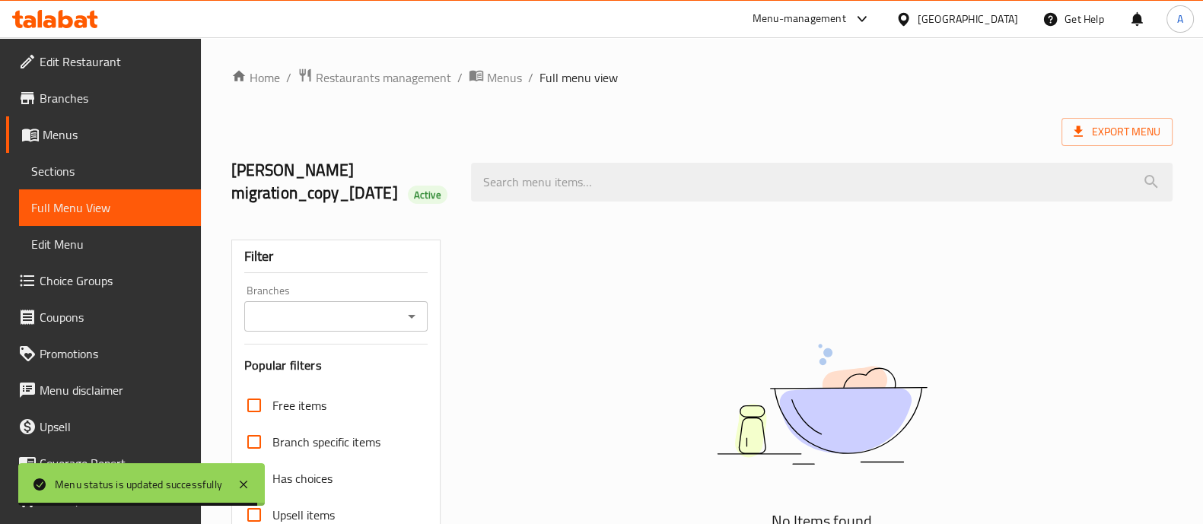
click at [84, 175] on span "Sections" at bounding box center [110, 171] width 158 height 18
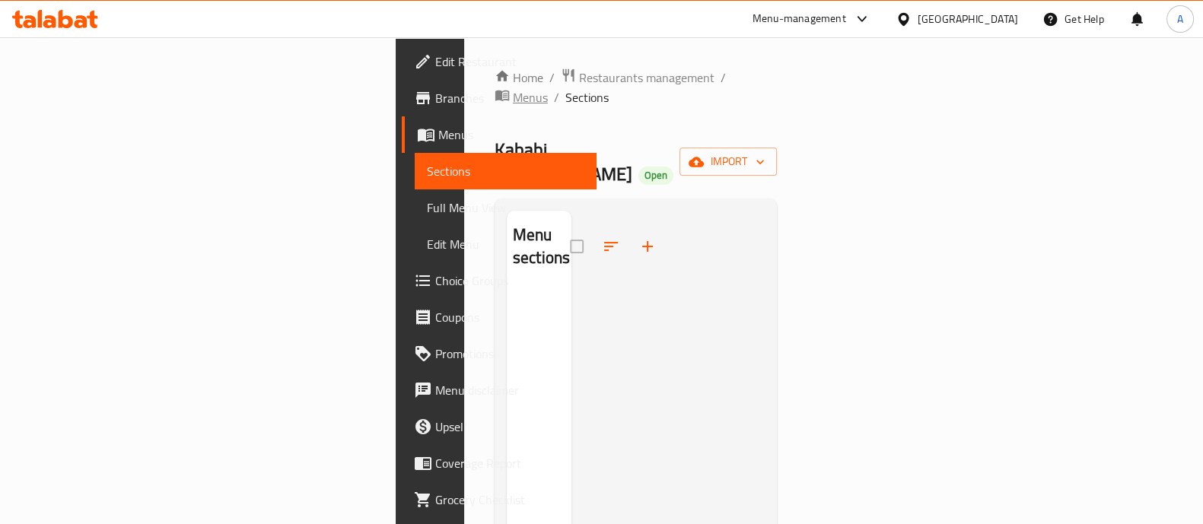
click at [513, 88] on span "Menus" at bounding box center [530, 97] width 35 height 18
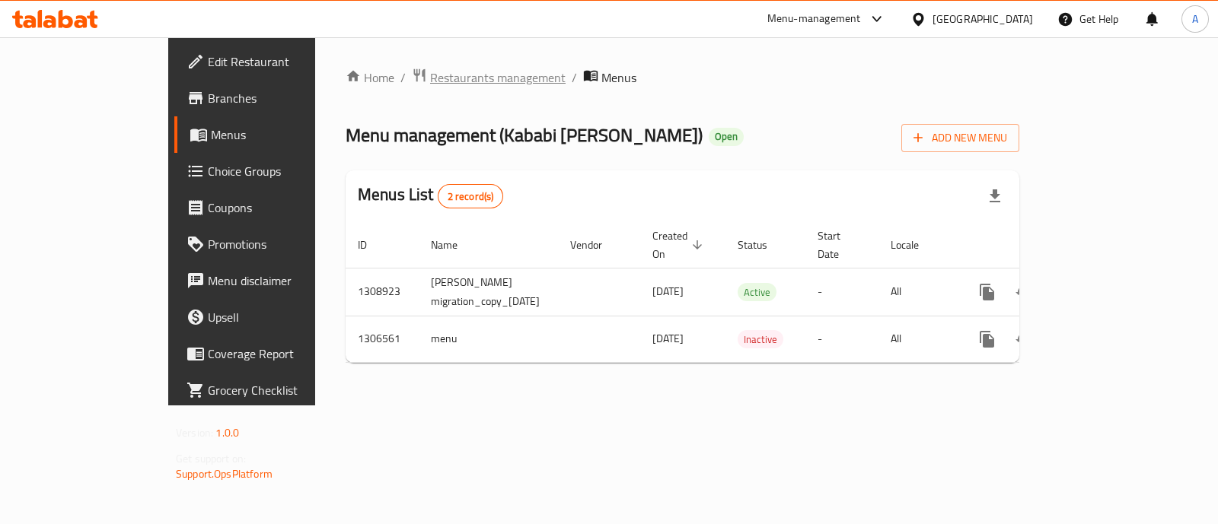
click at [430, 78] on span "Restaurants management" at bounding box center [497, 77] width 135 height 18
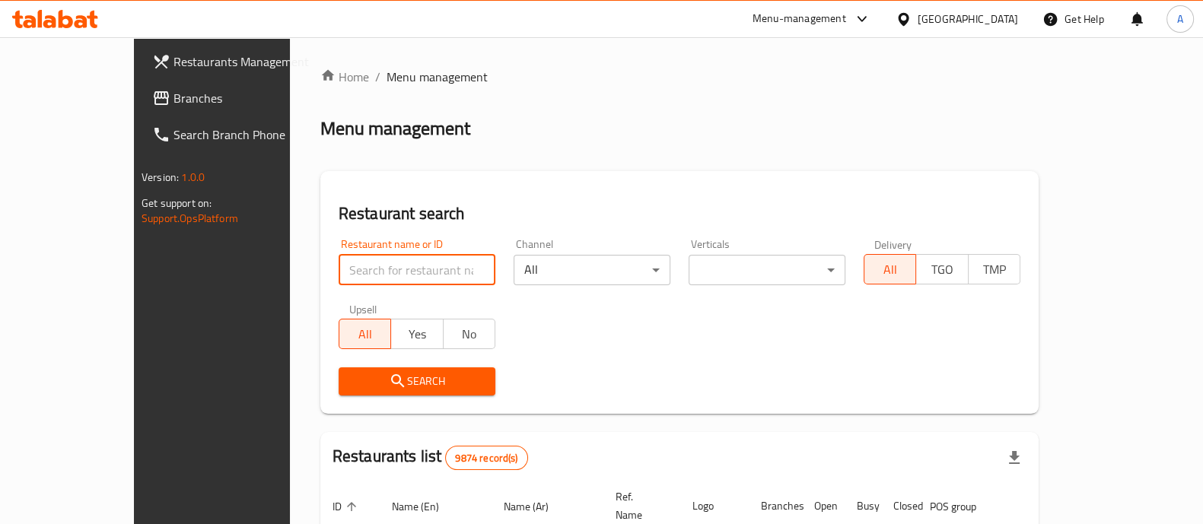
click at [389, 266] on input "search" at bounding box center [417, 270] width 157 height 30
type input "agha k"
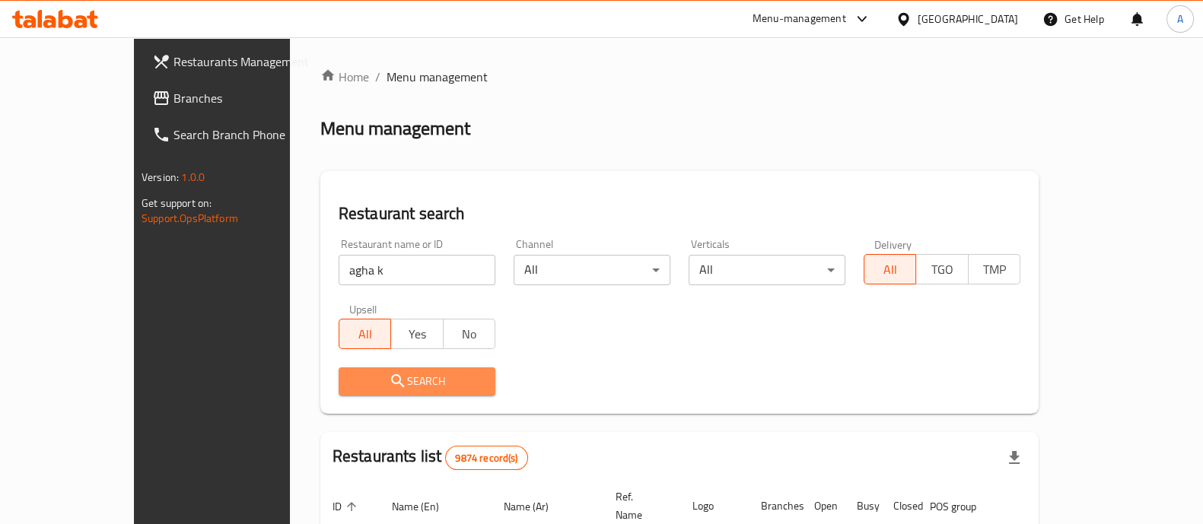
click at [414, 387] on span "Search" at bounding box center [417, 381] width 132 height 19
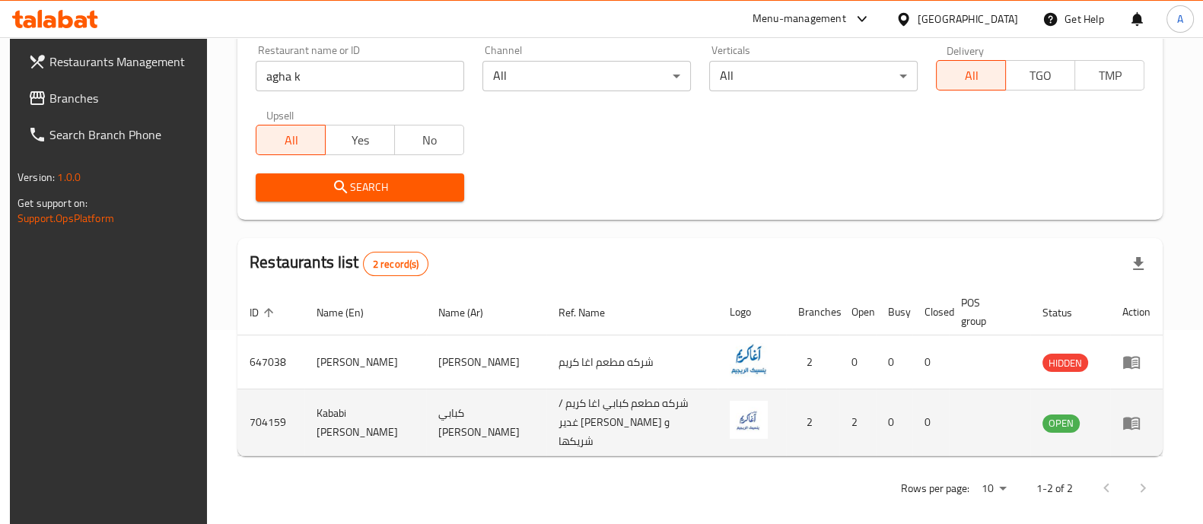
scroll to position [196, 0]
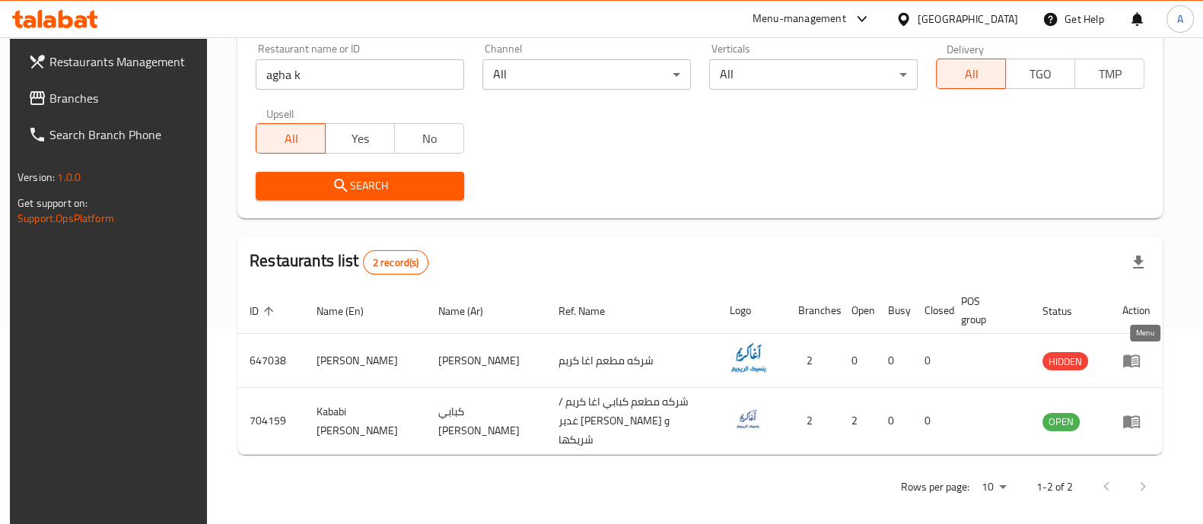
click at [1137, 359] on icon "enhanced table" at bounding box center [1131, 361] width 17 height 13
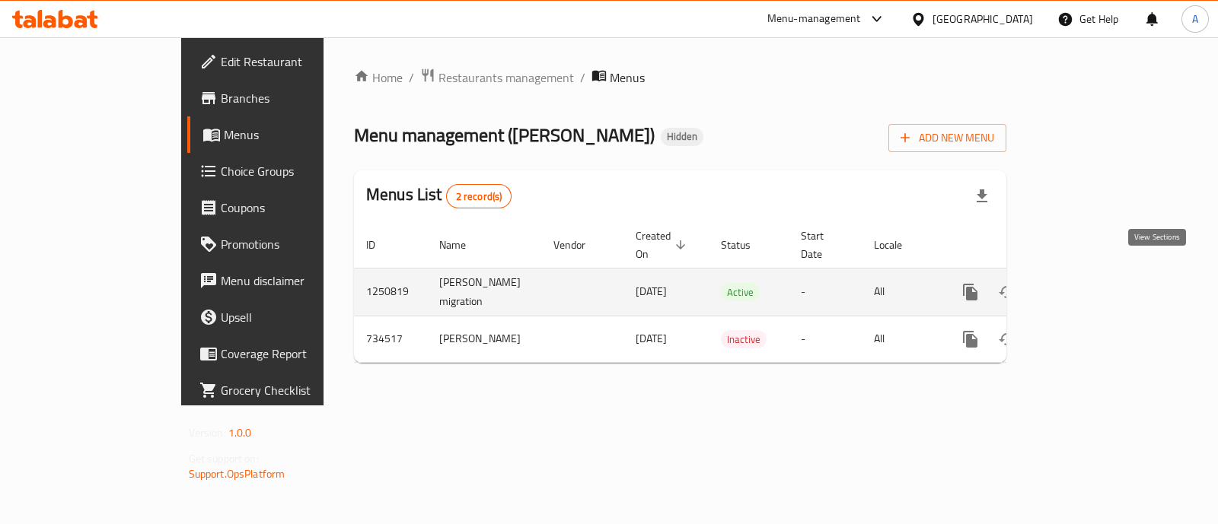
click at [1089, 283] on icon "enhanced table" at bounding box center [1080, 292] width 18 height 18
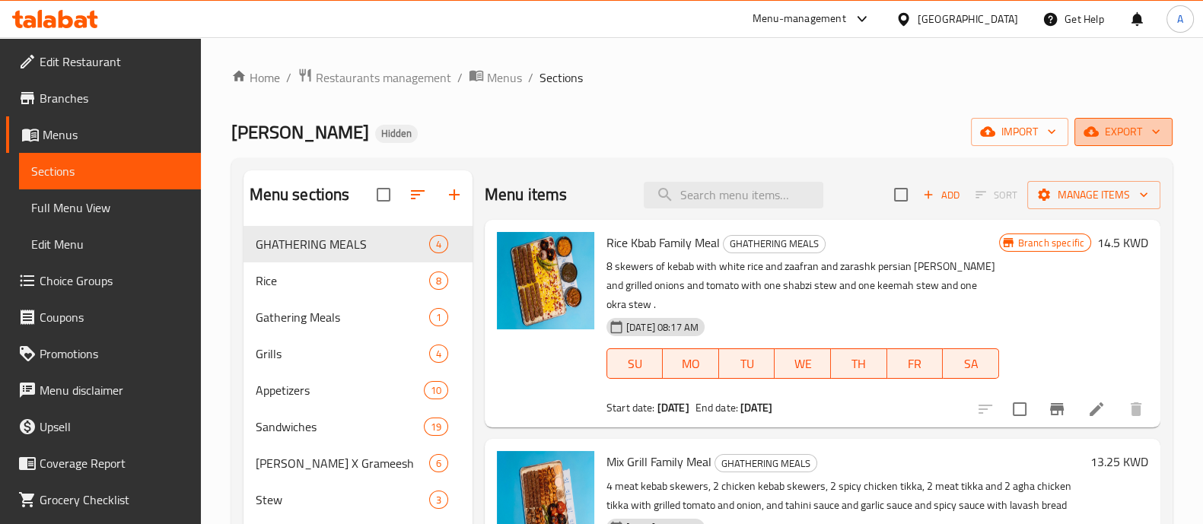
click at [1139, 135] on span "export" at bounding box center [1124, 132] width 74 height 19
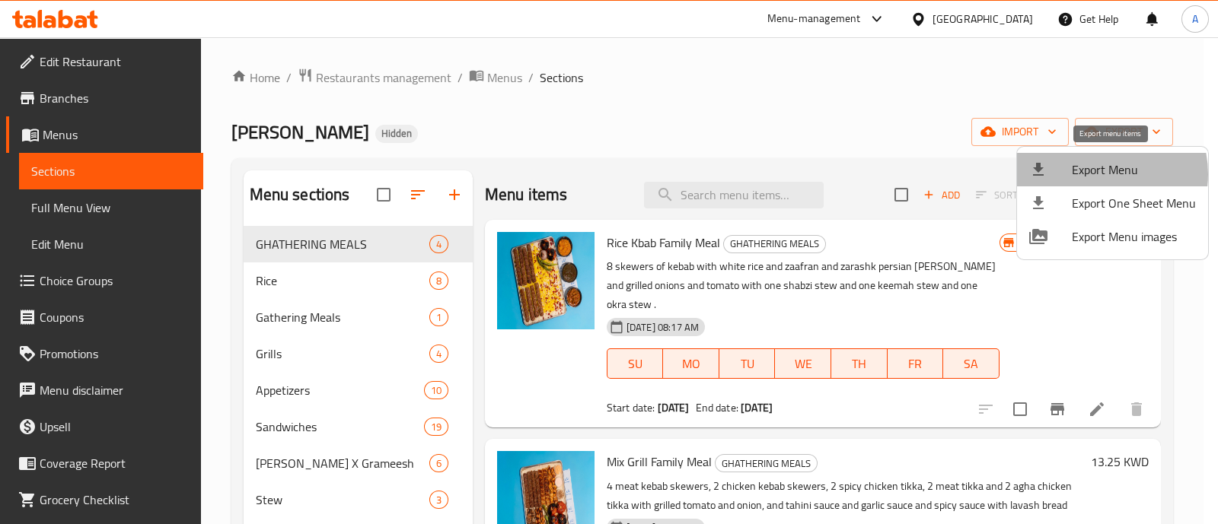
click at [1094, 174] on span "Export Menu" at bounding box center [1134, 170] width 124 height 18
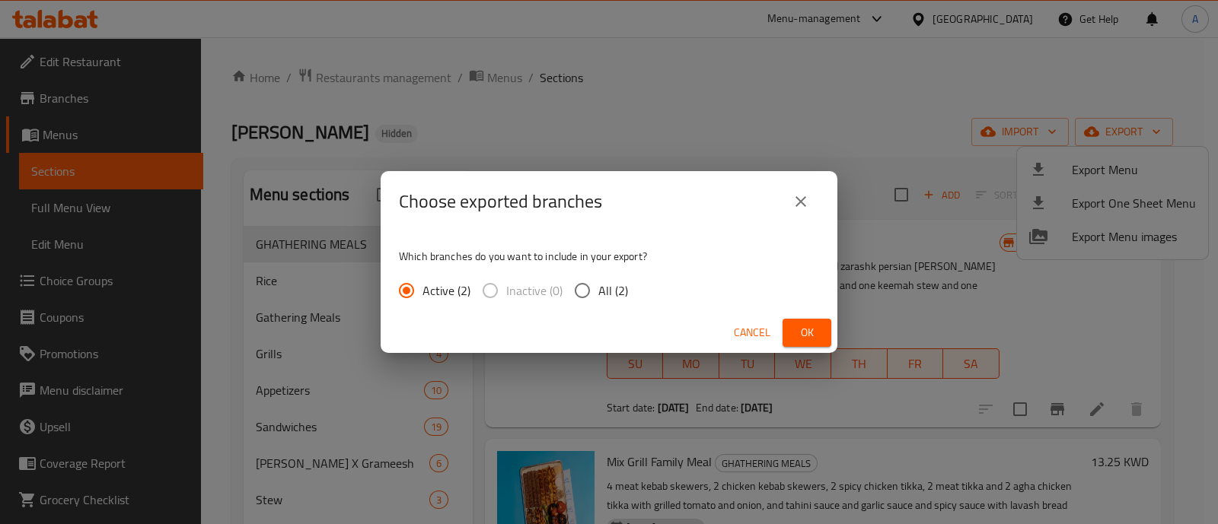
click at [575, 289] on input "All (2)" at bounding box center [582, 291] width 32 height 32
radio input "true"
click at [816, 327] on span "Ok" at bounding box center [807, 332] width 24 height 19
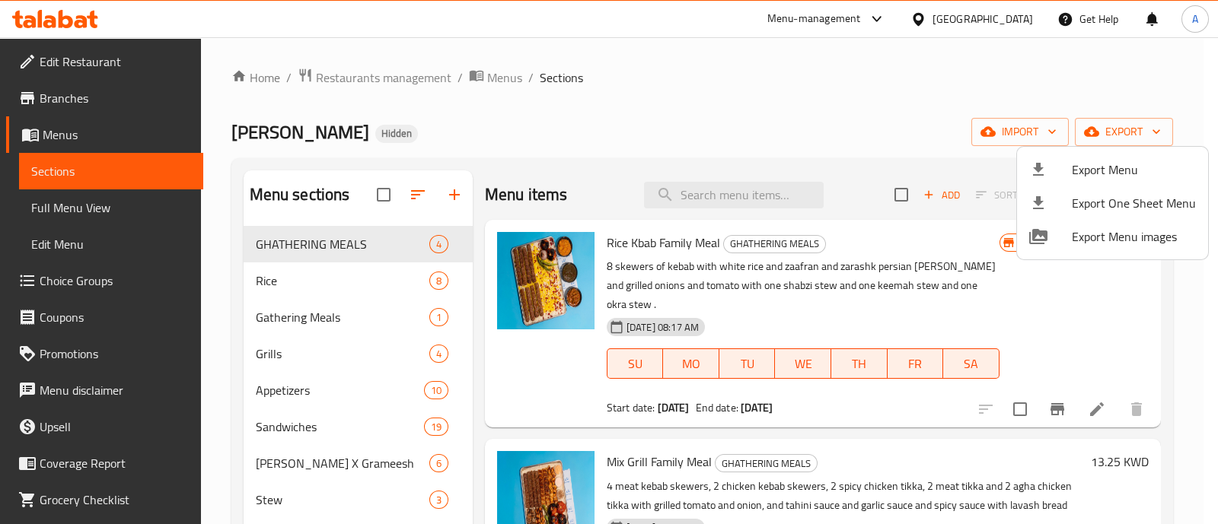
click at [393, 73] on div at bounding box center [609, 262] width 1218 height 524
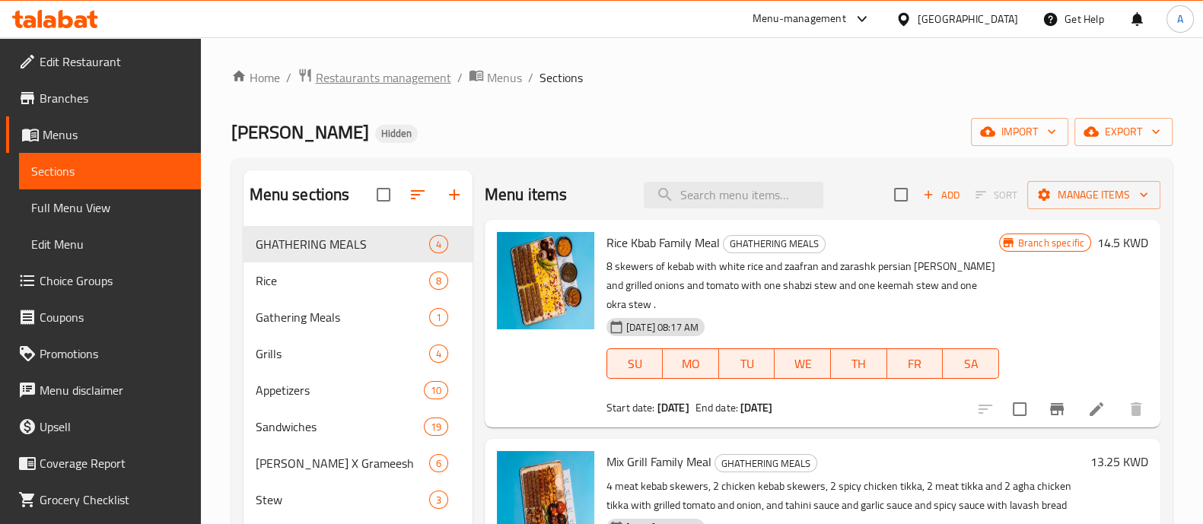
click at [392, 77] on span "Restaurants management" at bounding box center [383, 77] width 135 height 18
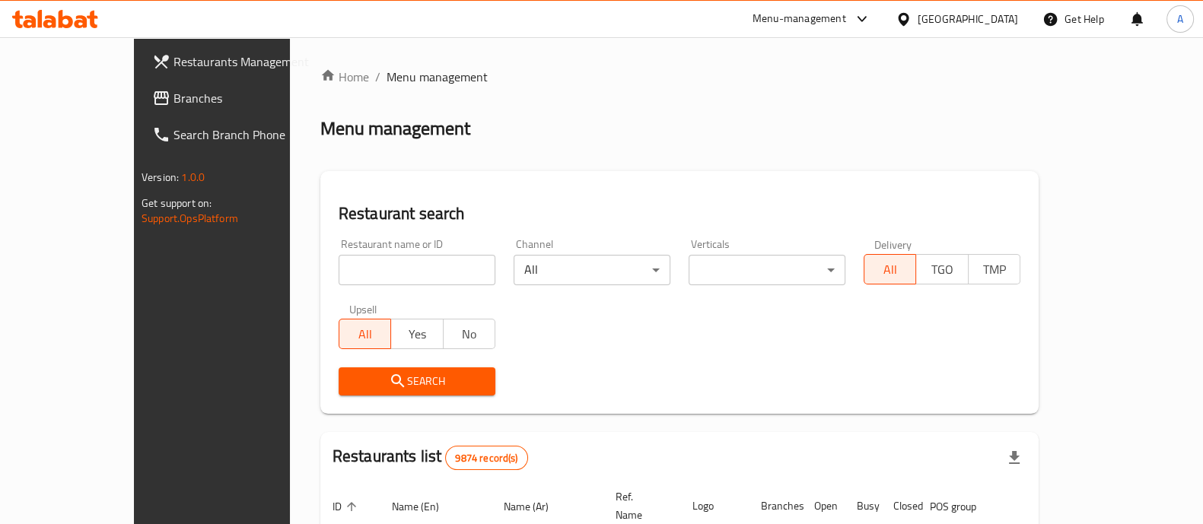
click at [395, 271] on input "search" at bounding box center [417, 270] width 157 height 30
type input "agha k"
click at [391, 379] on span "Search" at bounding box center [417, 381] width 132 height 19
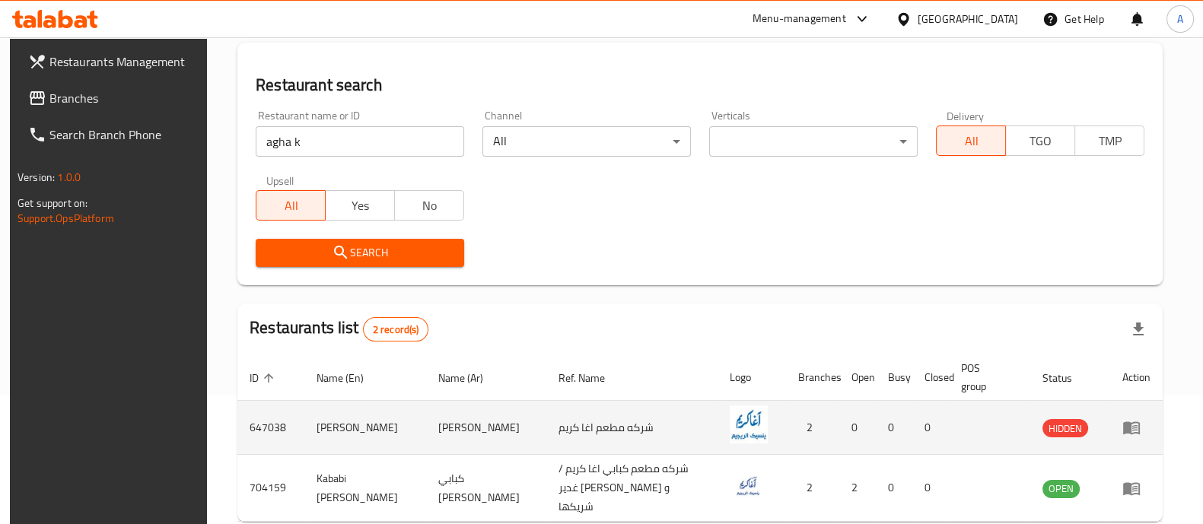
scroll to position [196, 0]
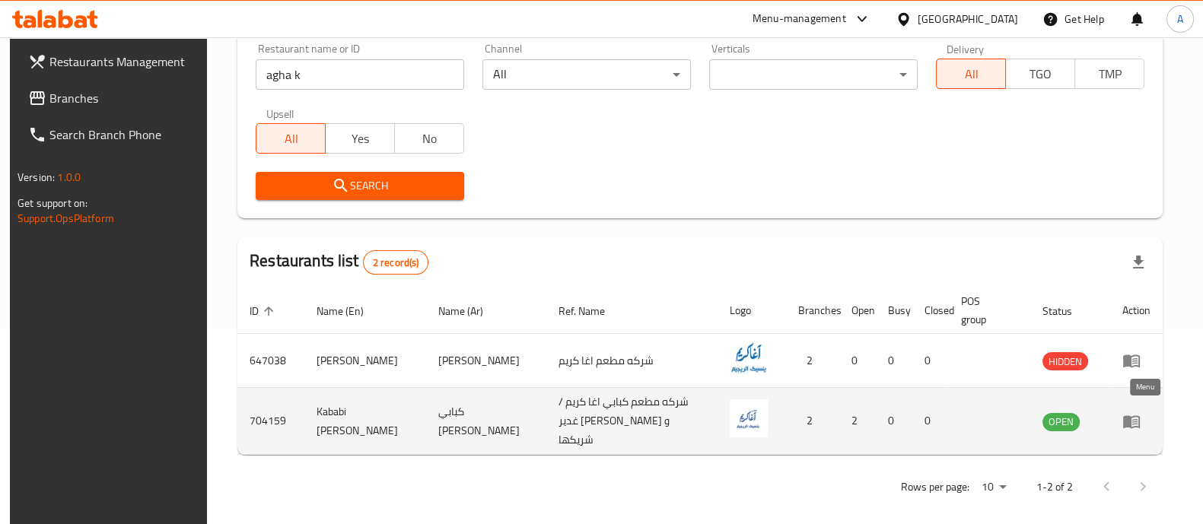
click at [1138, 419] on icon "enhanced table" at bounding box center [1134, 422] width 5 height 6
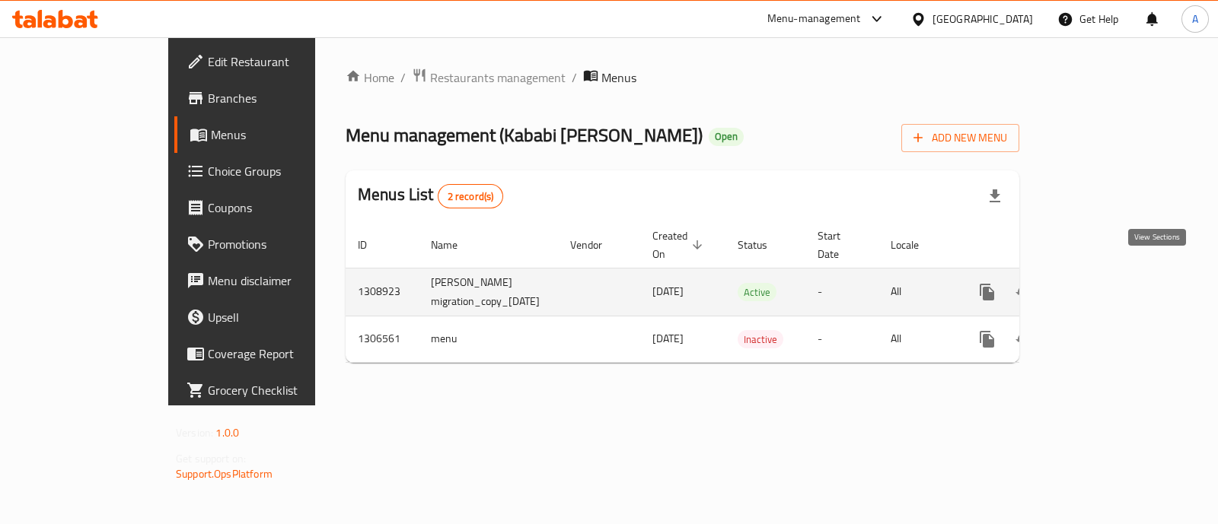
click at [1106, 283] on icon "enhanced table" at bounding box center [1097, 292] width 18 height 18
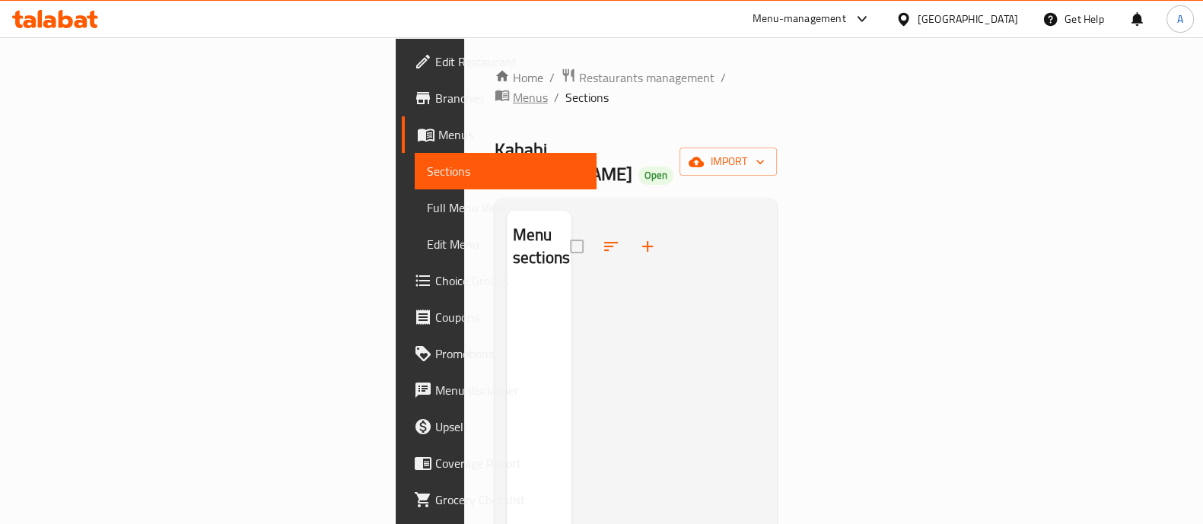
click at [513, 88] on span "Menus" at bounding box center [530, 97] width 35 height 18
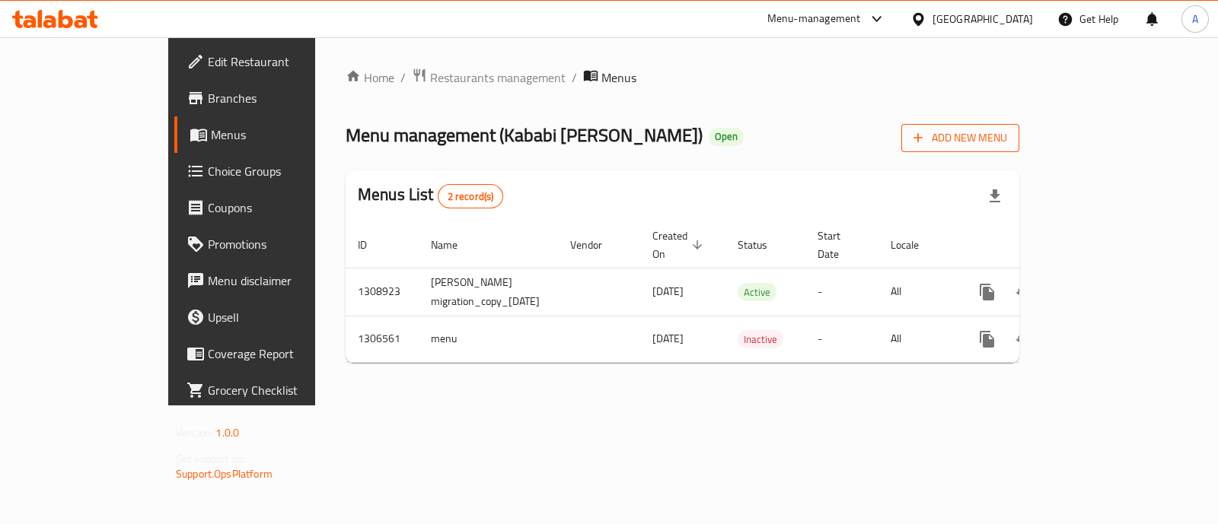
click at [1007, 142] on span "Add New Menu" at bounding box center [960, 138] width 94 height 19
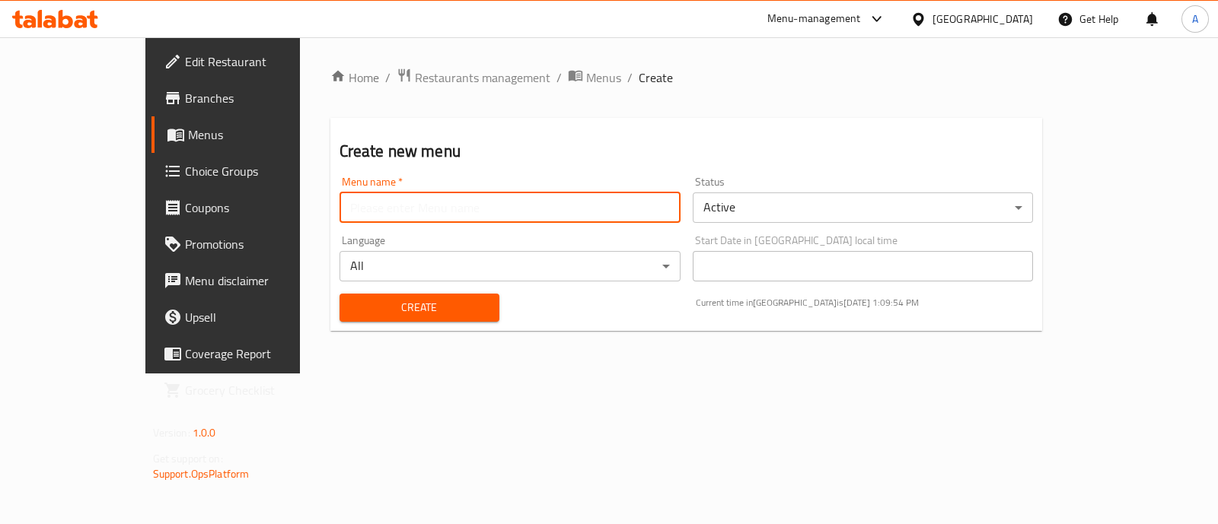
click at [384, 211] on input "text" at bounding box center [509, 208] width 341 height 30
type input "Agha [DATE]"
click at [367, 307] on span "Create" at bounding box center [419, 307] width 135 height 19
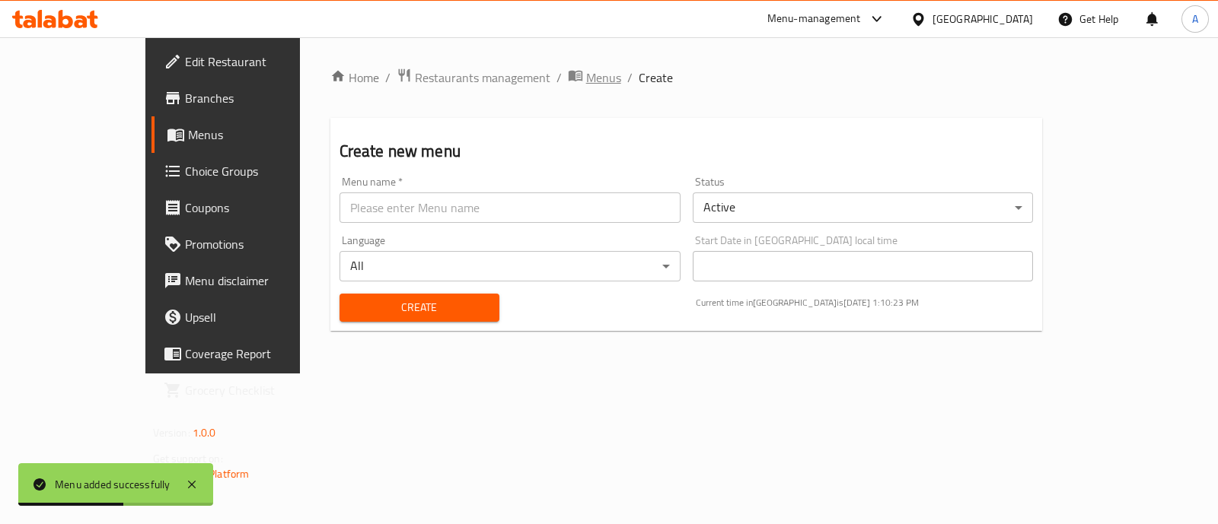
click at [586, 72] on span "Menus" at bounding box center [603, 77] width 35 height 18
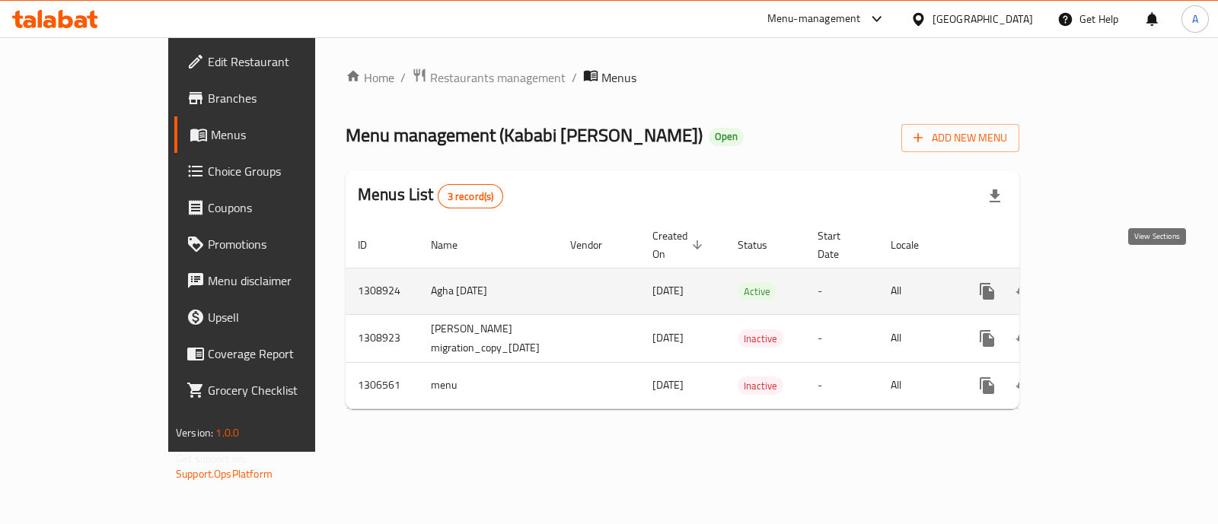
click at [1106, 282] on icon "enhanced table" at bounding box center [1097, 291] width 18 height 18
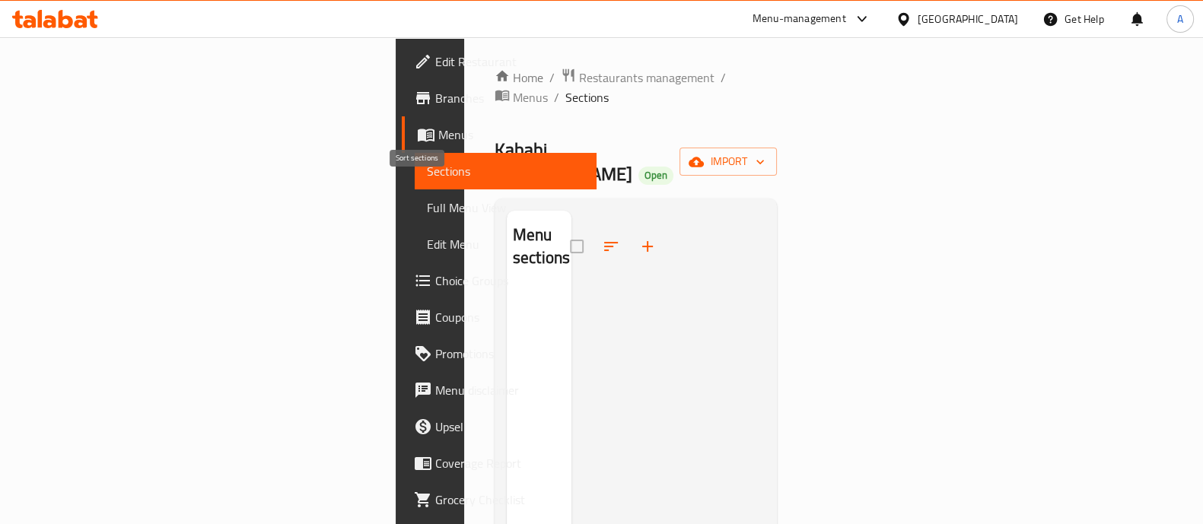
click at [593, 228] on span at bounding box center [611, 246] width 37 height 37
click at [513, 88] on span "Menus" at bounding box center [530, 97] width 35 height 18
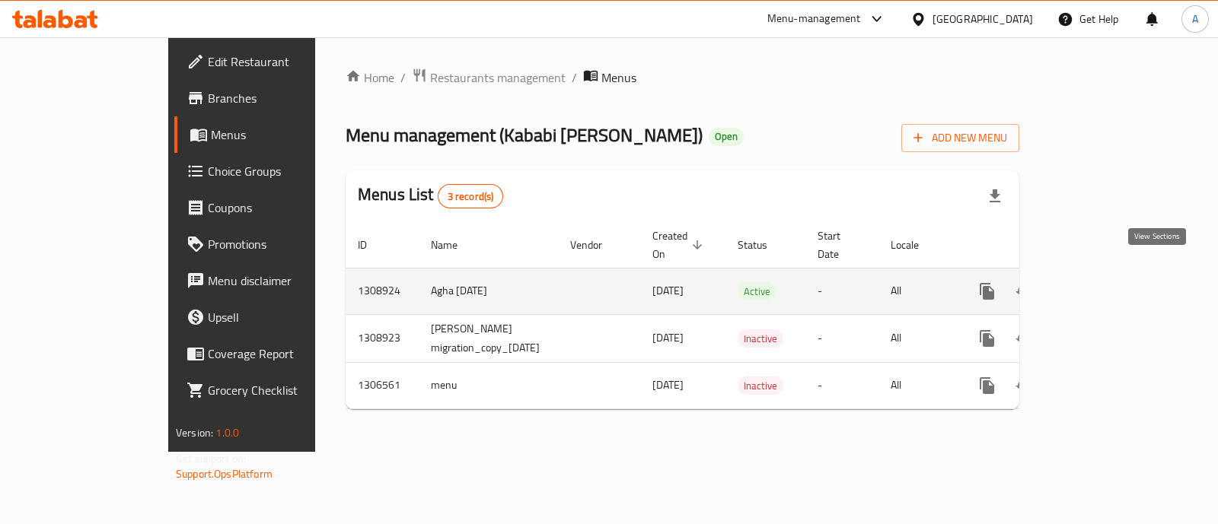
click at [1106, 282] on icon "enhanced table" at bounding box center [1097, 291] width 18 height 18
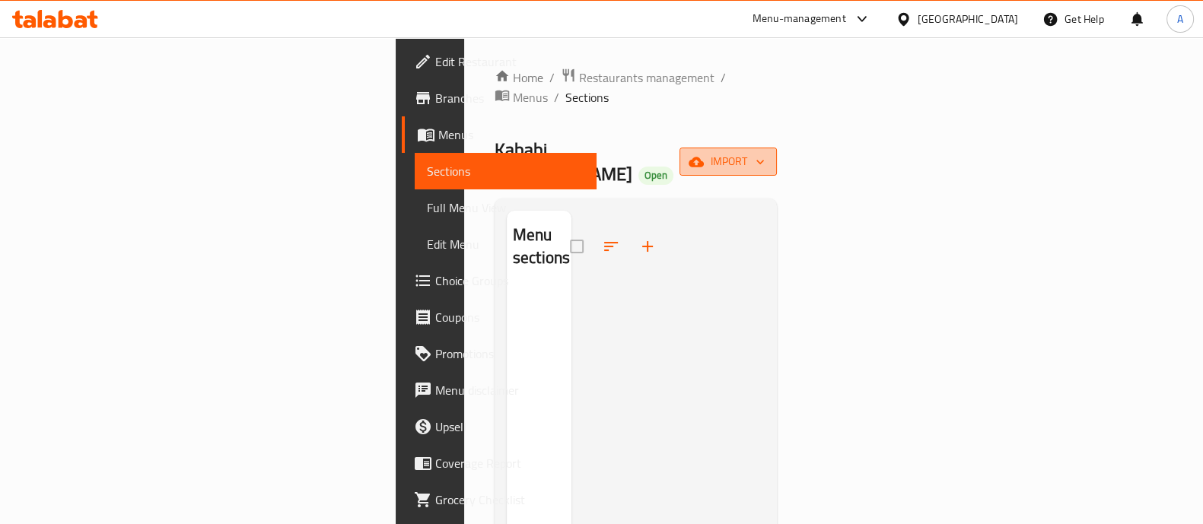
click at [777, 148] on button "import" at bounding box center [728, 162] width 97 height 28
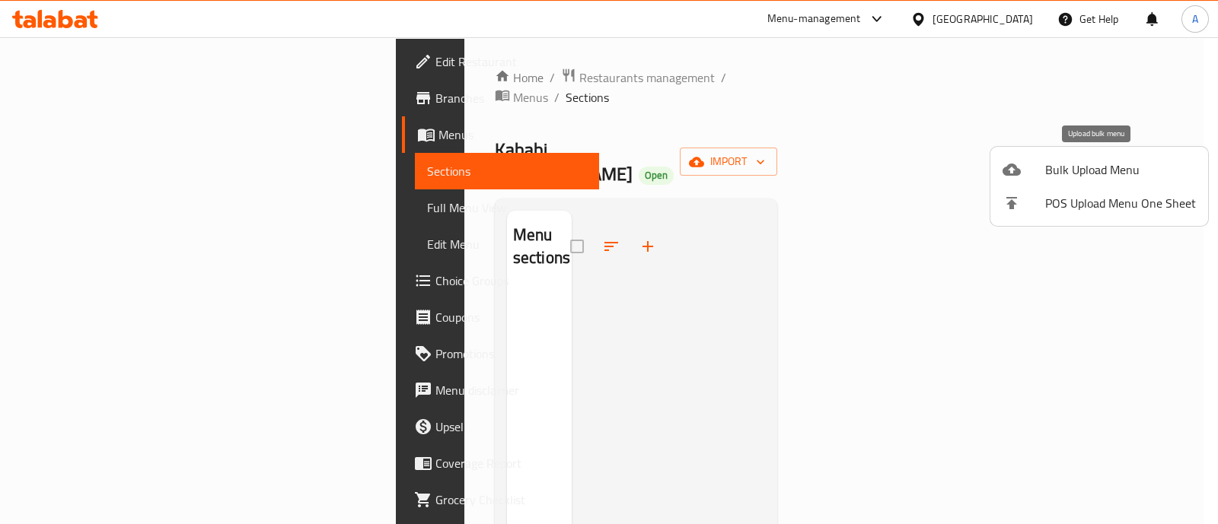
click at [1091, 174] on span "Bulk Upload Menu" at bounding box center [1120, 170] width 151 height 18
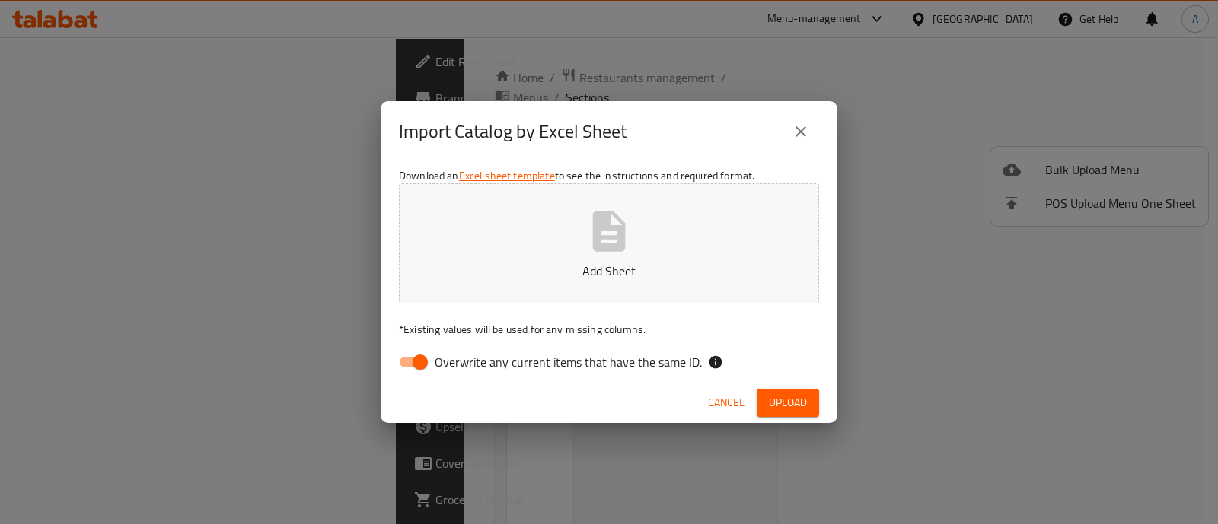
click at [603, 238] on icon "button" at bounding box center [609, 231] width 33 height 40
click at [780, 402] on span "Upload" at bounding box center [788, 402] width 38 height 19
click at [792, 389] on button "Upload" at bounding box center [787, 403] width 62 height 28
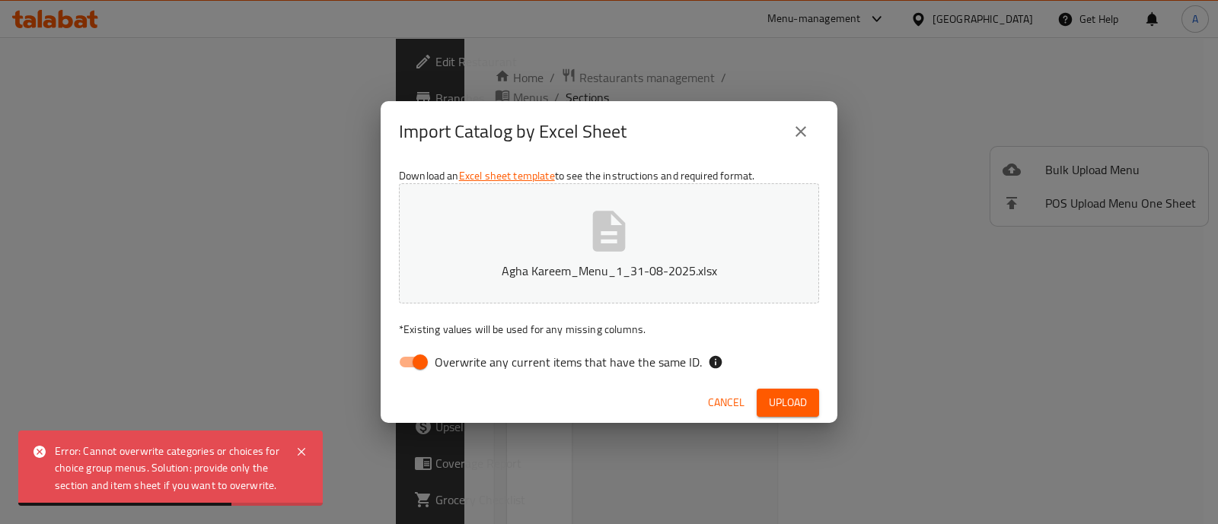
drag, startPoint x: 291, startPoint y: 379, endPoint x: 457, endPoint y: 391, distance: 167.1
click at [300, 382] on div "Import Catalog by Excel Sheet Download an Excel sheet template to see the instr…" at bounding box center [609, 262] width 1218 height 524
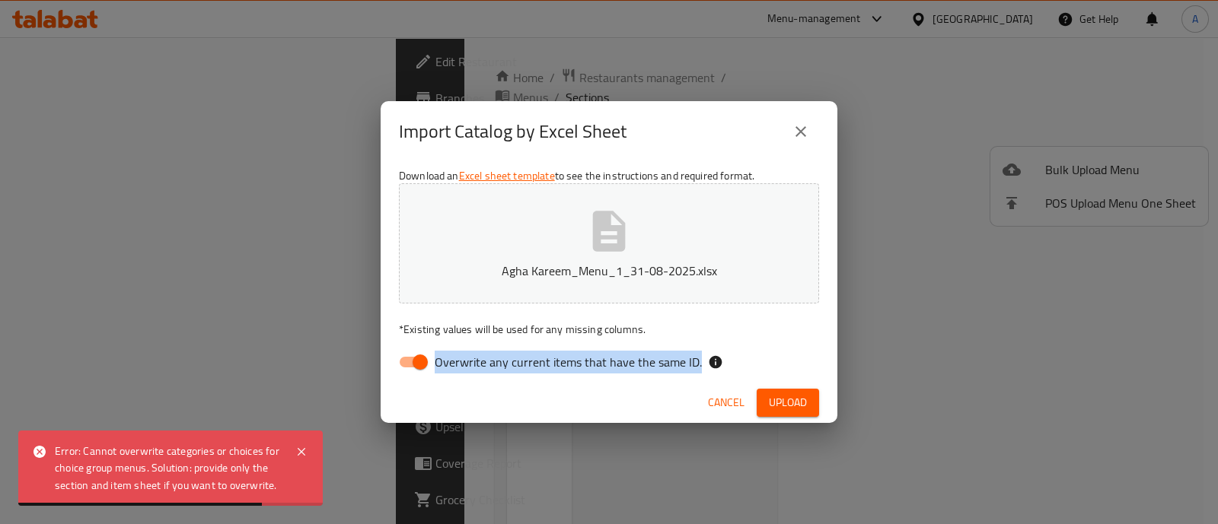
click at [416, 355] on input "Overwrite any current items that have the same ID." at bounding box center [420, 362] width 87 height 29
checkbox input "false"
click at [798, 396] on span "Upload" at bounding box center [788, 402] width 38 height 19
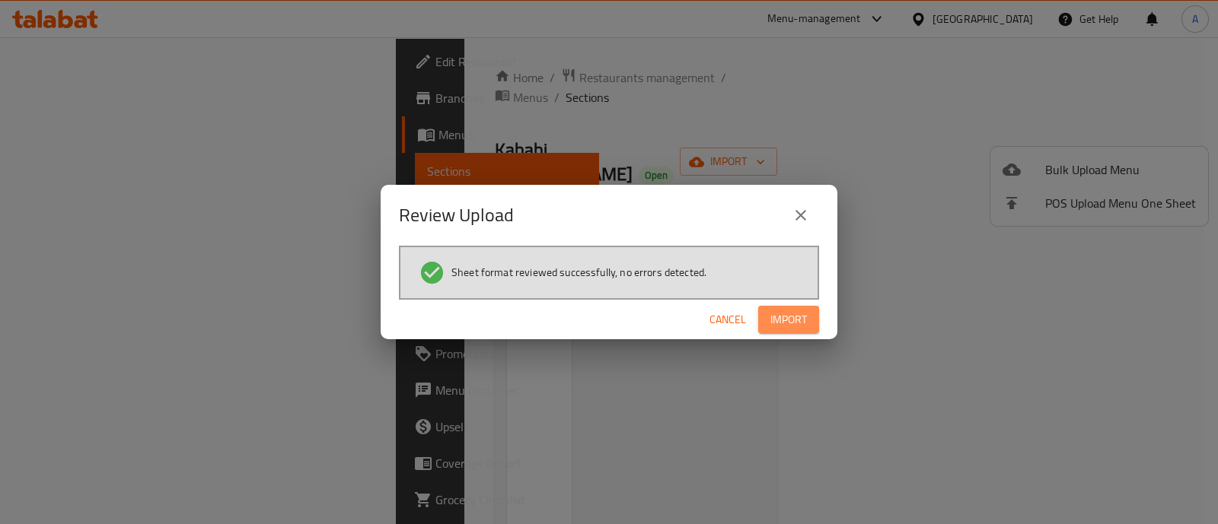
click at [789, 318] on span "Import" at bounding box center [788, 320] width 37 height 19
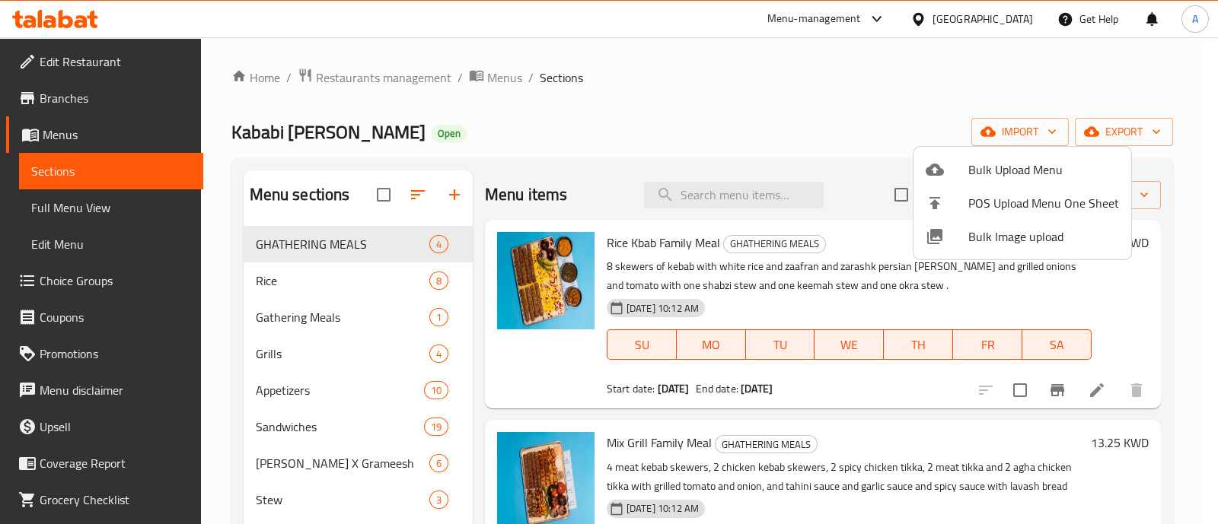
click at [343, 281] on div at bounding box center [609, 262] width 1218 height 524
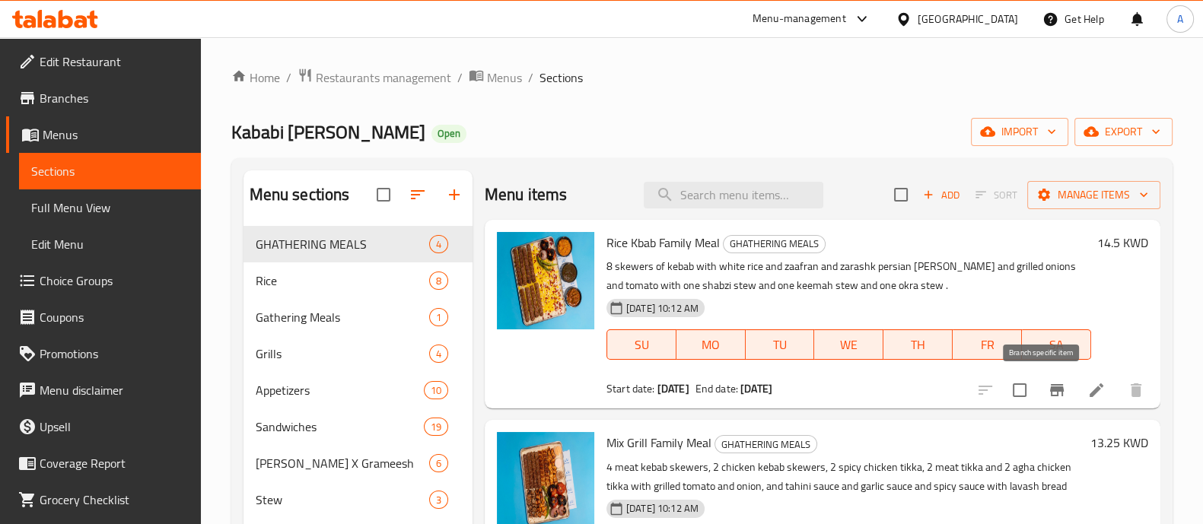
click at [1050, 391] on icon "Branch-specific-item" at bounding box center [1057, 390] width 14 height 12
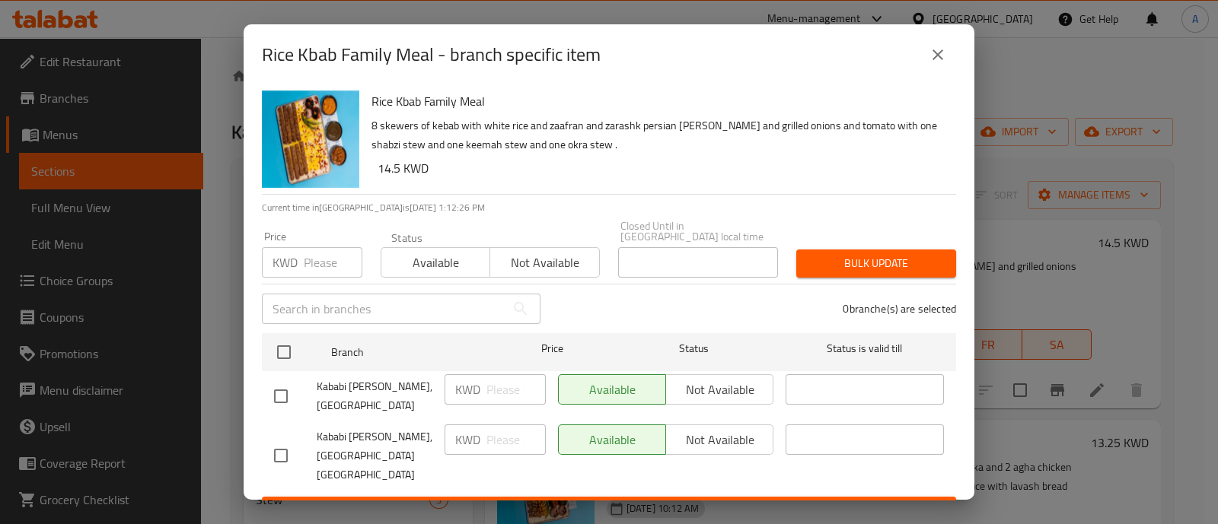
scroll to position [2, 0]
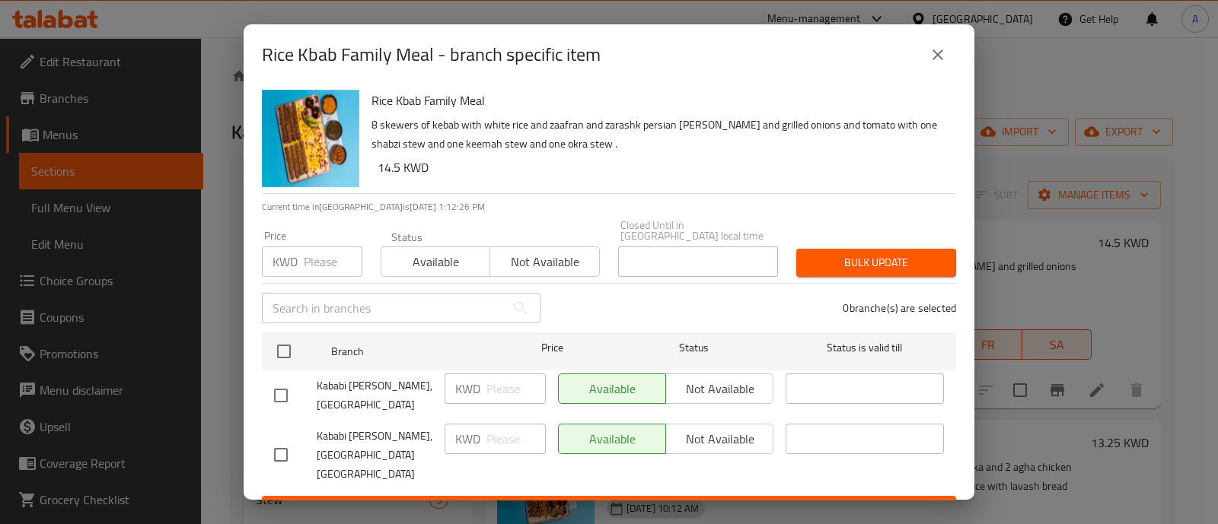
click at [938, 51] on icon "close" at bounding box center [937, 55] width 18 height 18
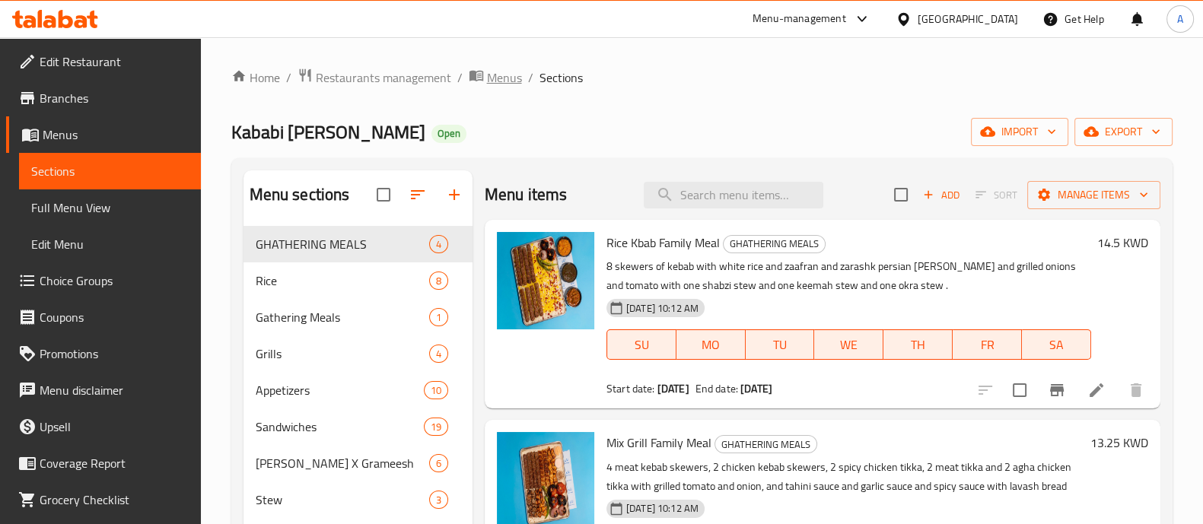
click at [498, 84] on span "Menus" at bounding box center [504, 77] width 35 height 18
